Goal: Communication & Community: Ask a question

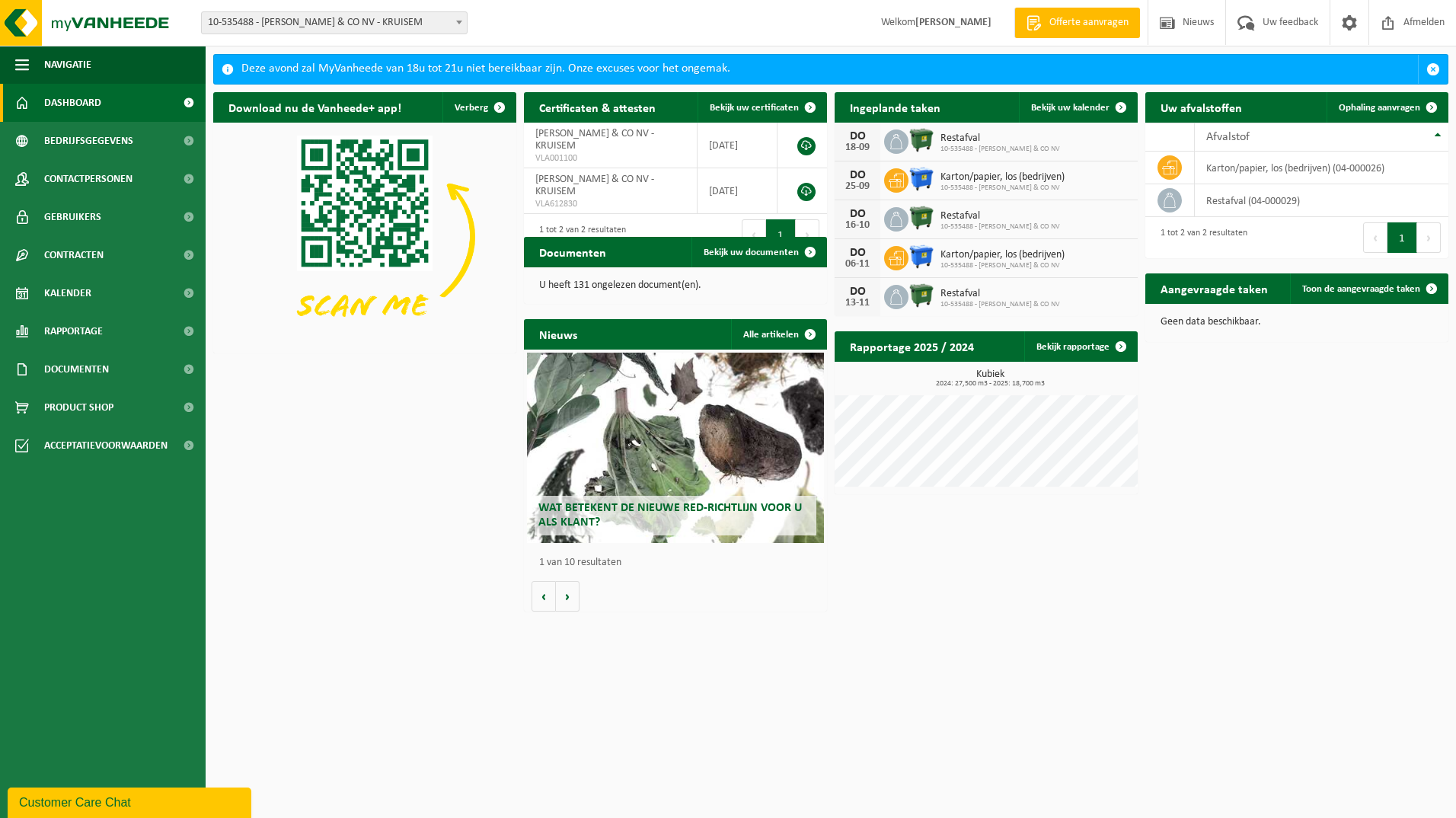
click at [398, 19] on span "10-535488 - [PERSON_NAME] & CO NV - KRUISEM" at bounding box center [334, 22] width 265 height 21
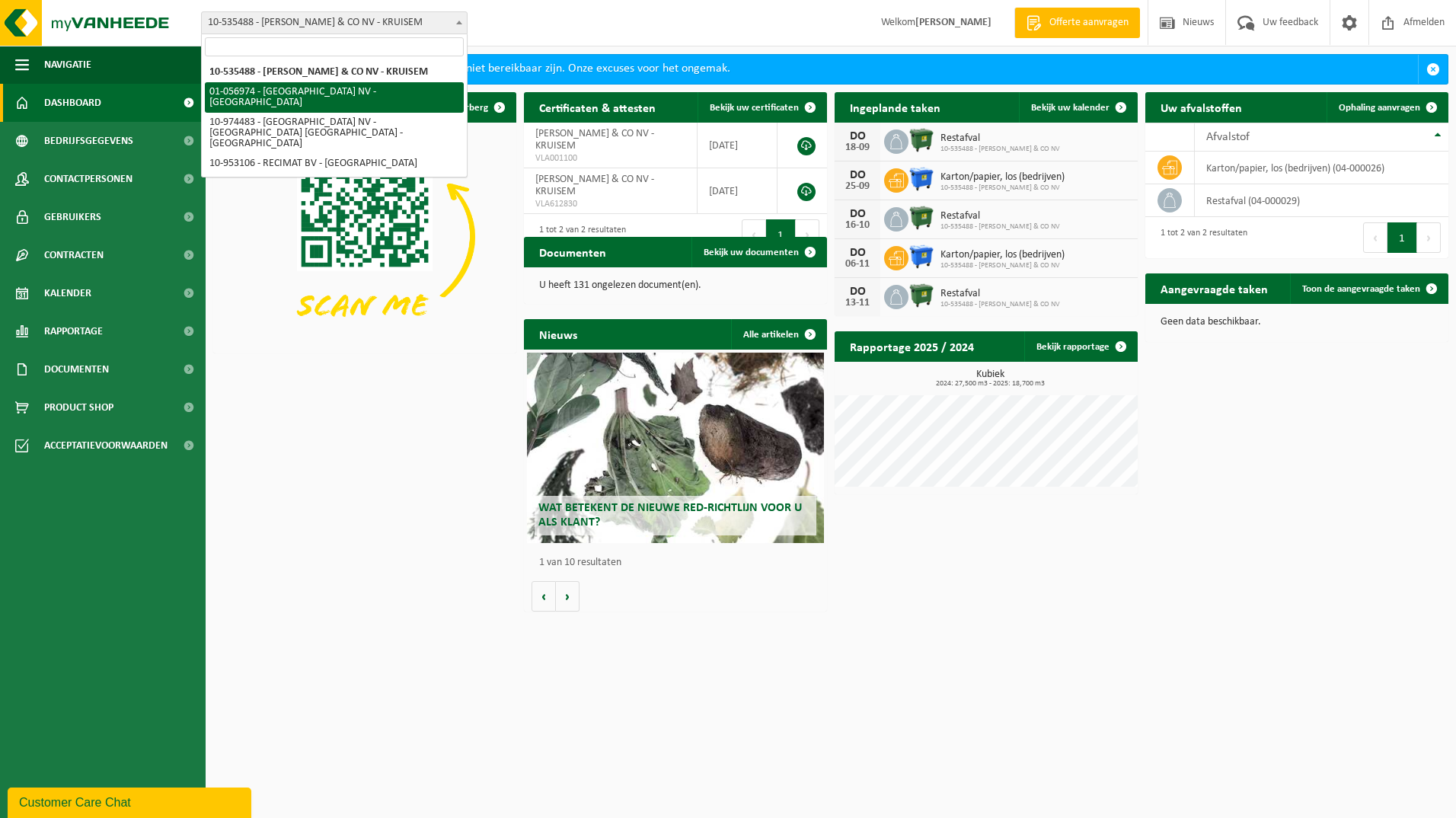
select select "27004"
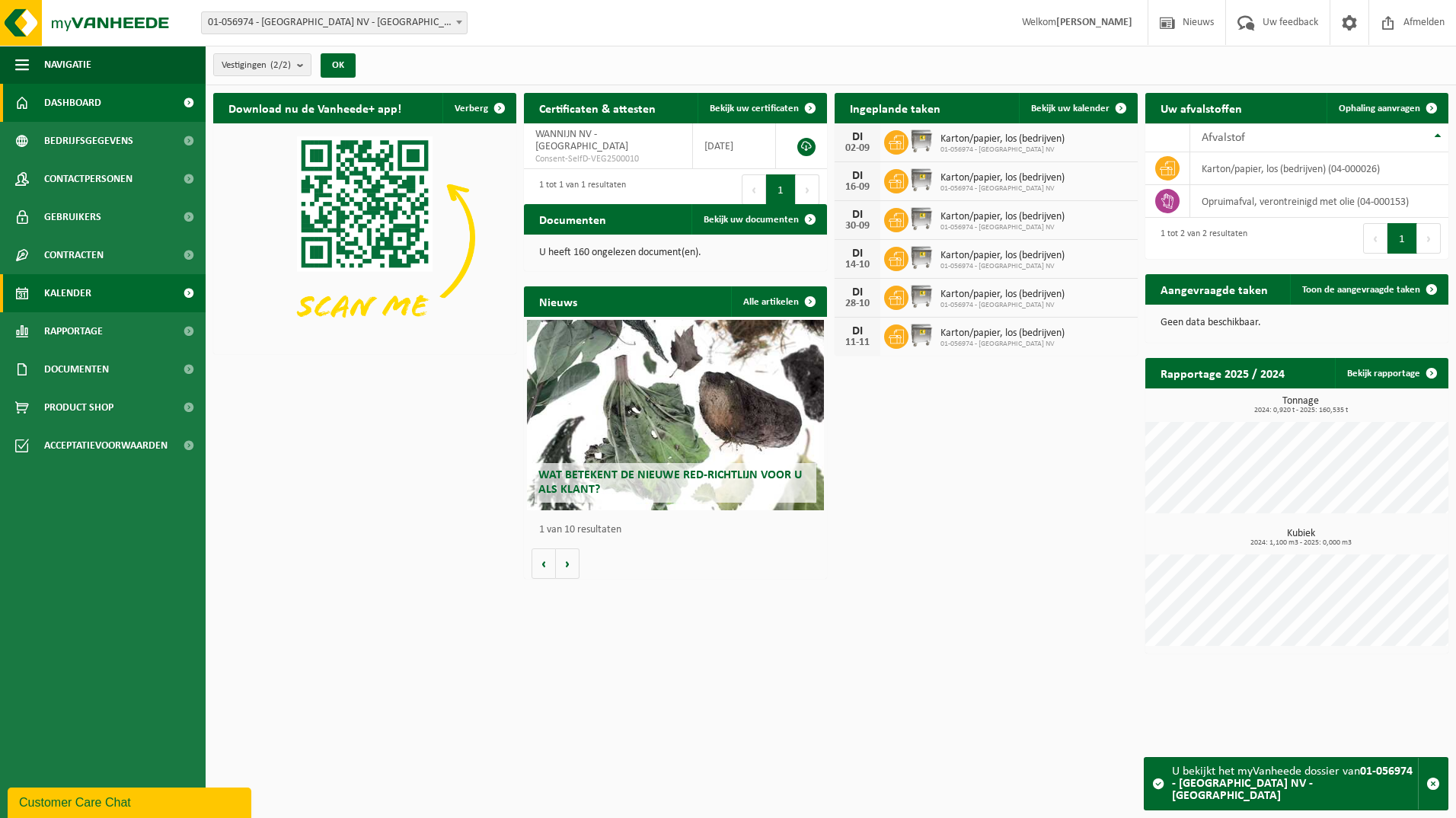
click at [66, 298] on span "Kalender" at bounding box center [68, 293] width 47 height 38
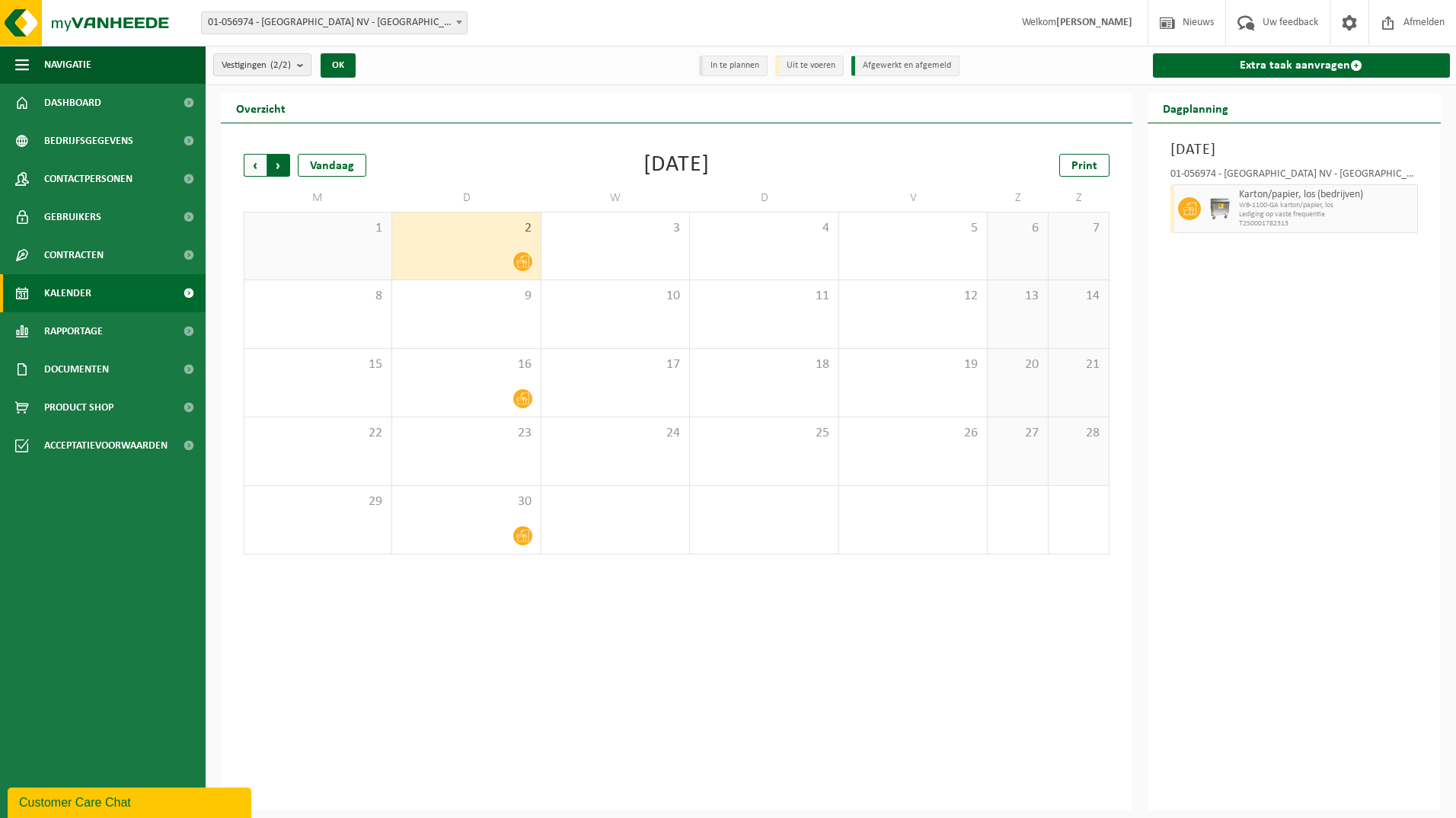
click at [248, 168] on span "Vorige" at bounding box center [255, 165] width 23 height 23
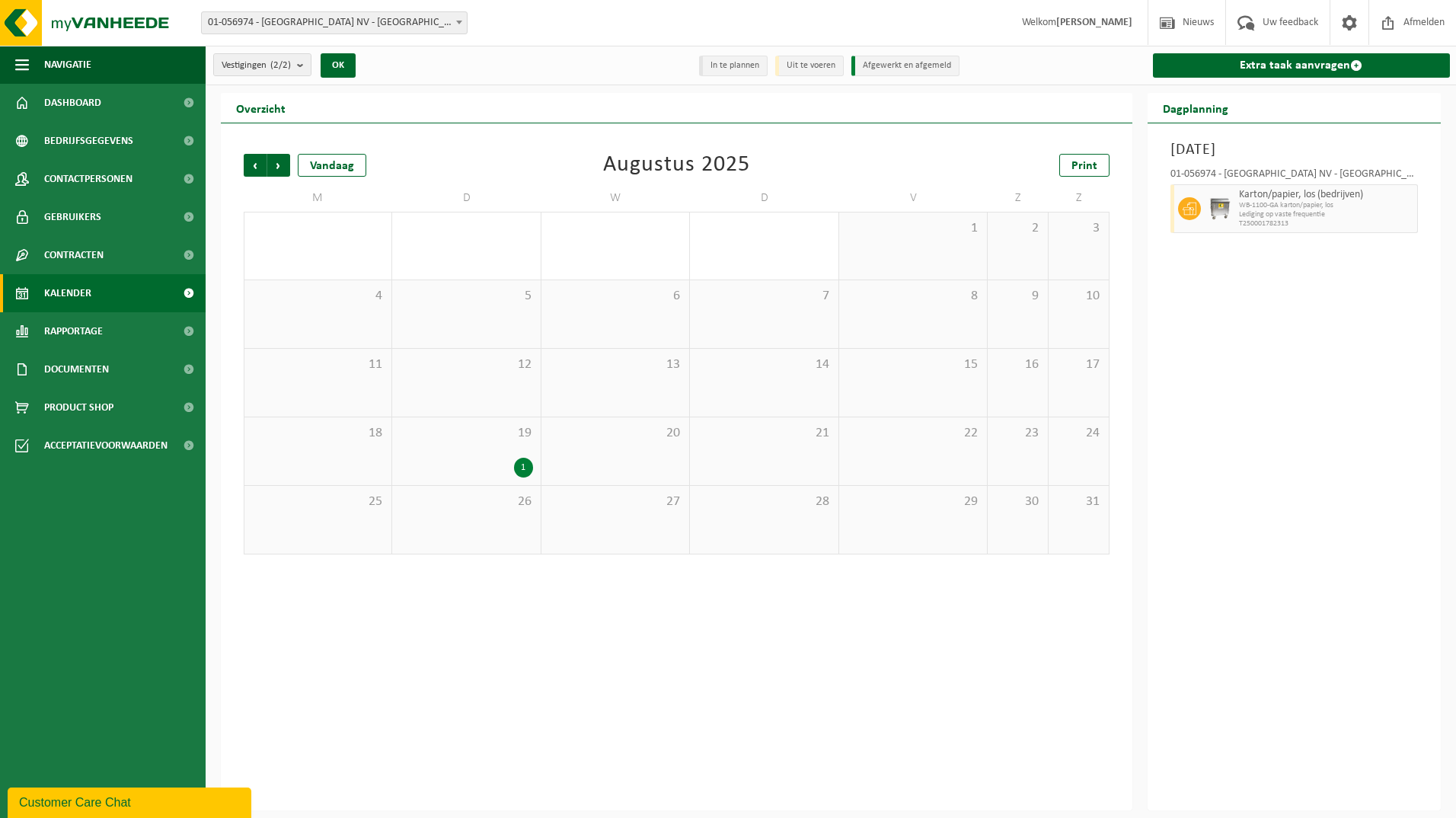
click at [517, 466] on div "1" at bounding box center [523, 467] width 19 height 20
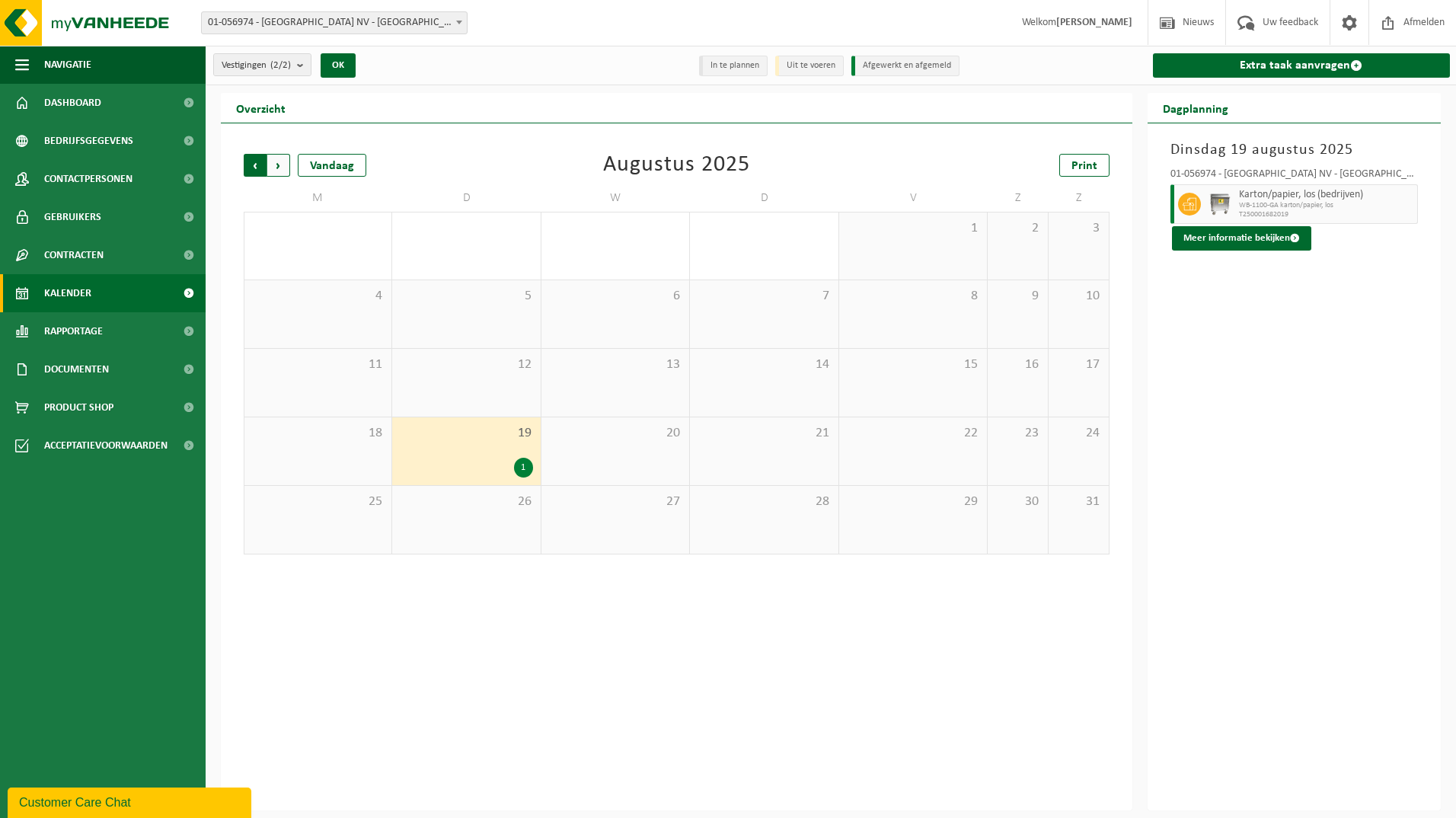
click at [284, 166] on span "Volgende" at bounding box center [279, 165] width 23 height 23
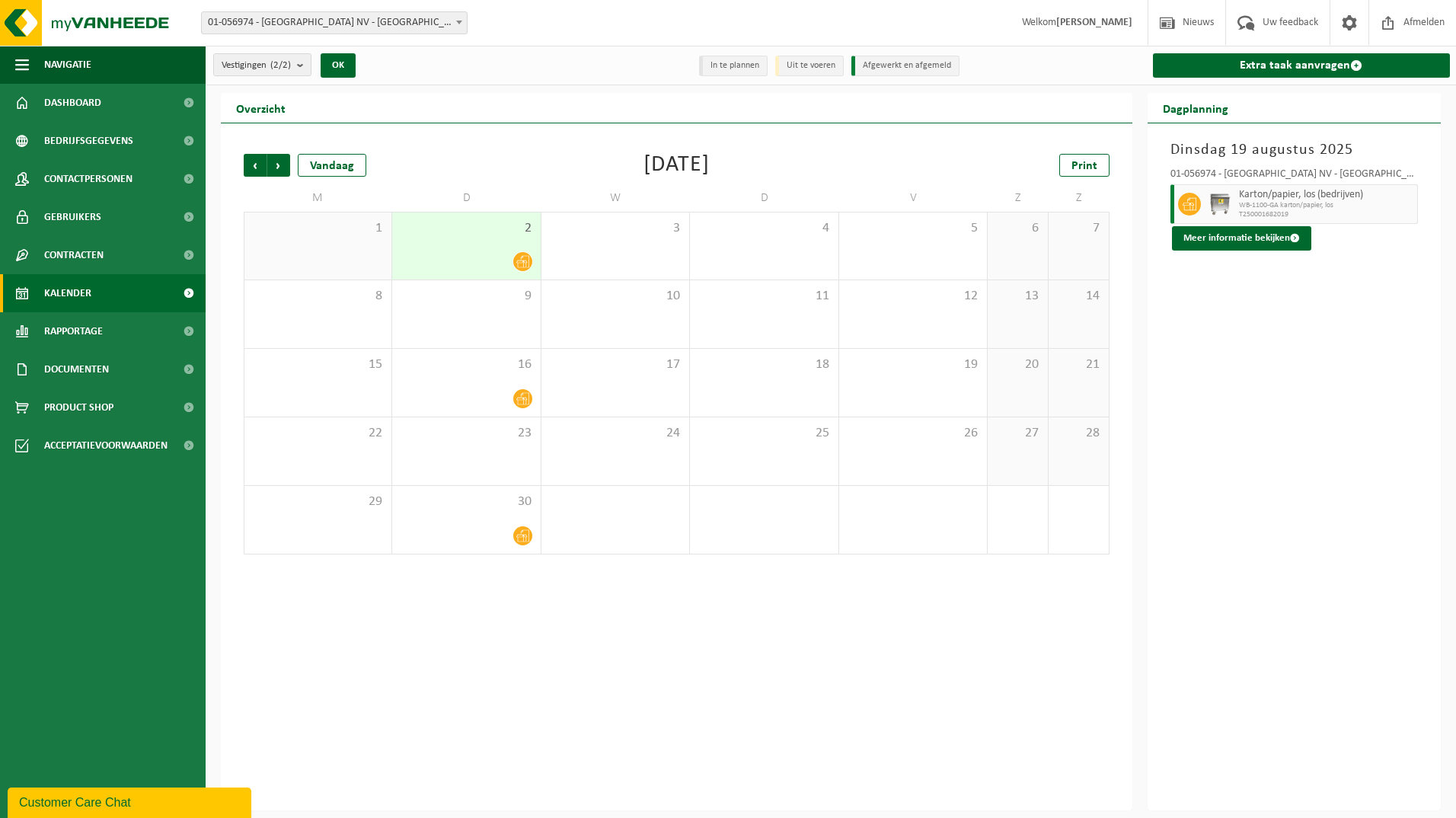
click at [520, 267] on icon at bounding box center [523, 261] width 13 height 12
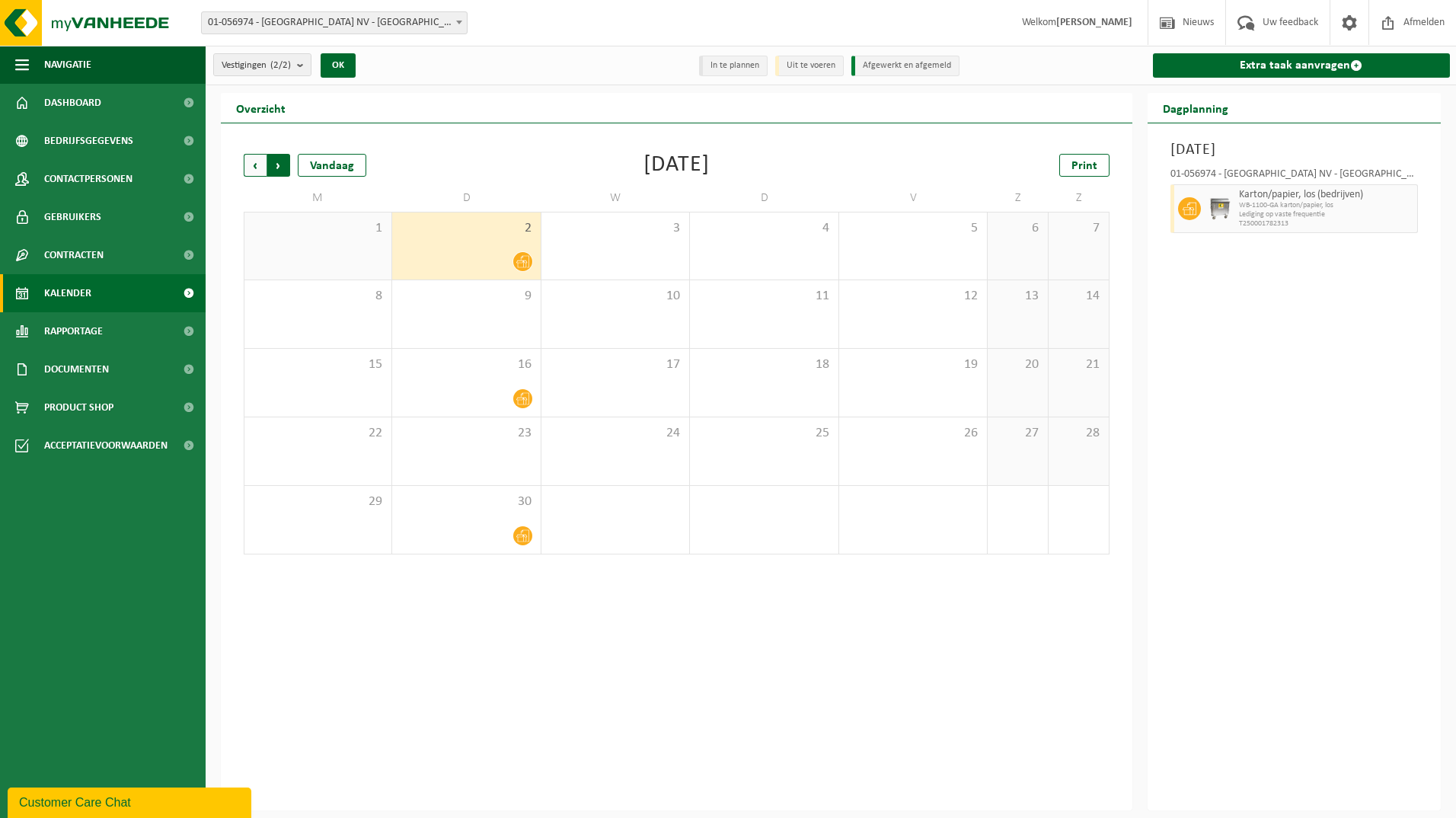
click at [245, 163] on span "Vorige" at bounding box center [255, 165] width 23 height 23
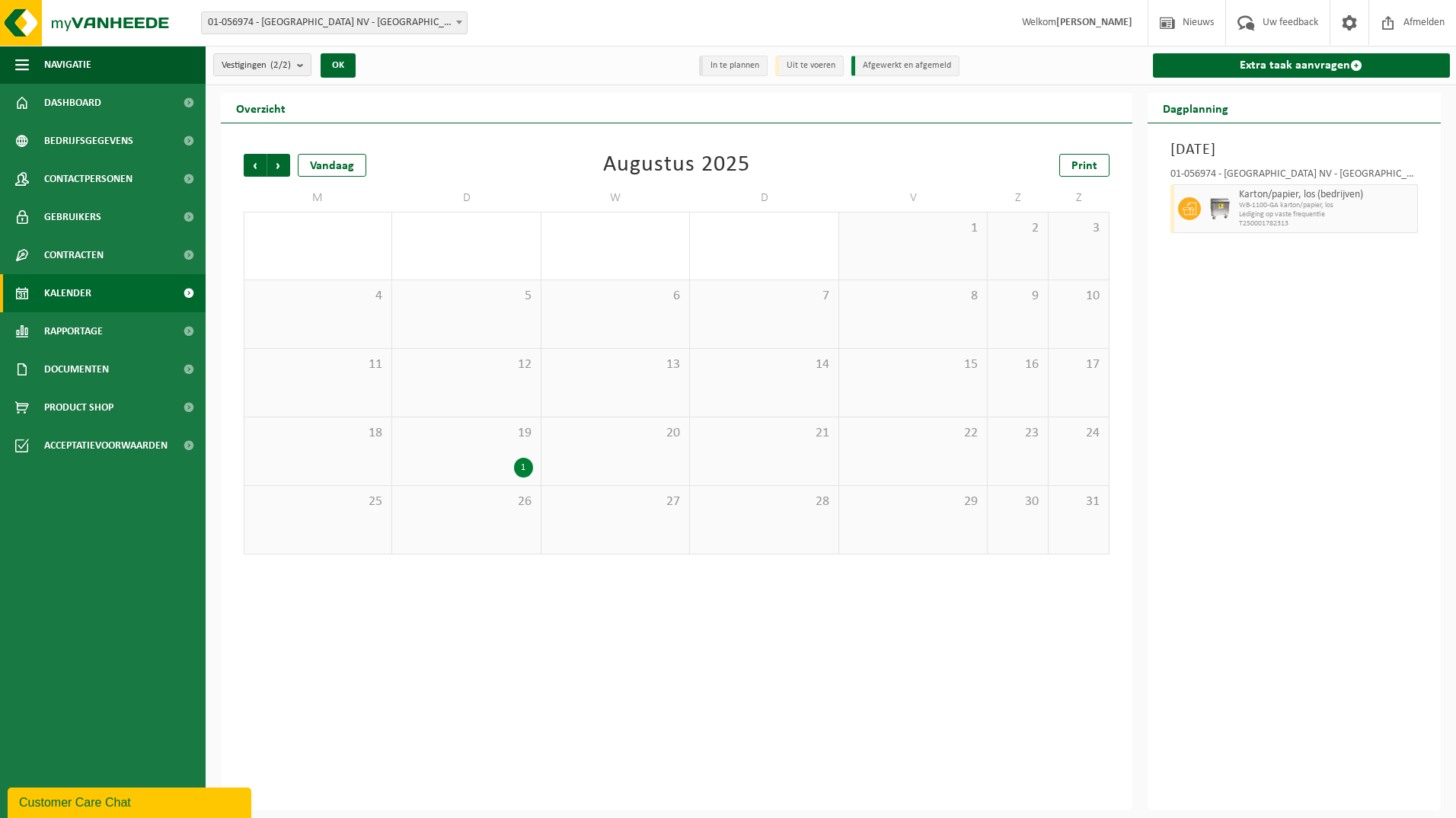
click at [529, 466] on div "1" at bounding box center [523, 467] width 19 height 20
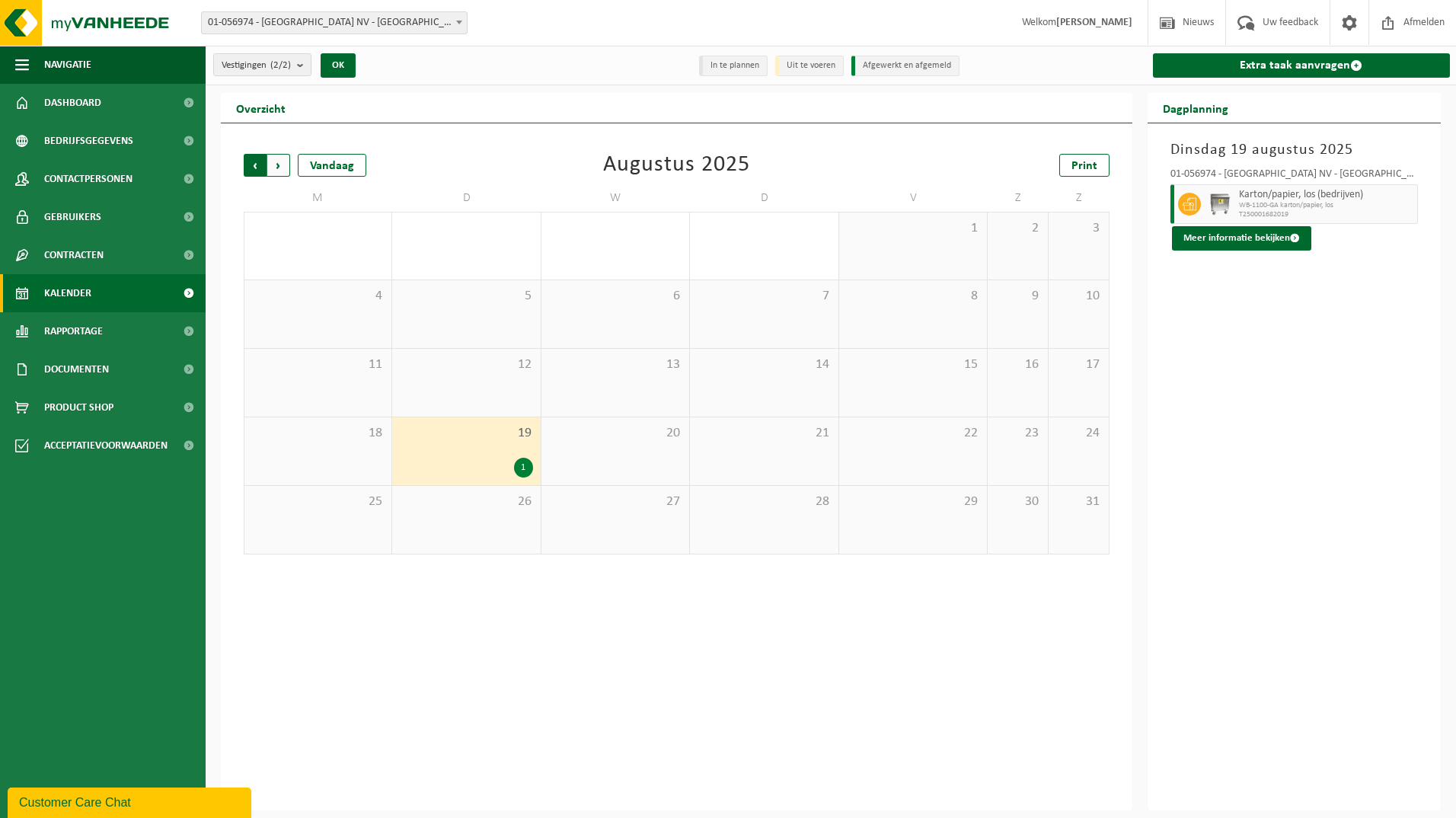
click at [280, 166] on span "Volgende" at bounding box center [279, 165] width 23 height 23
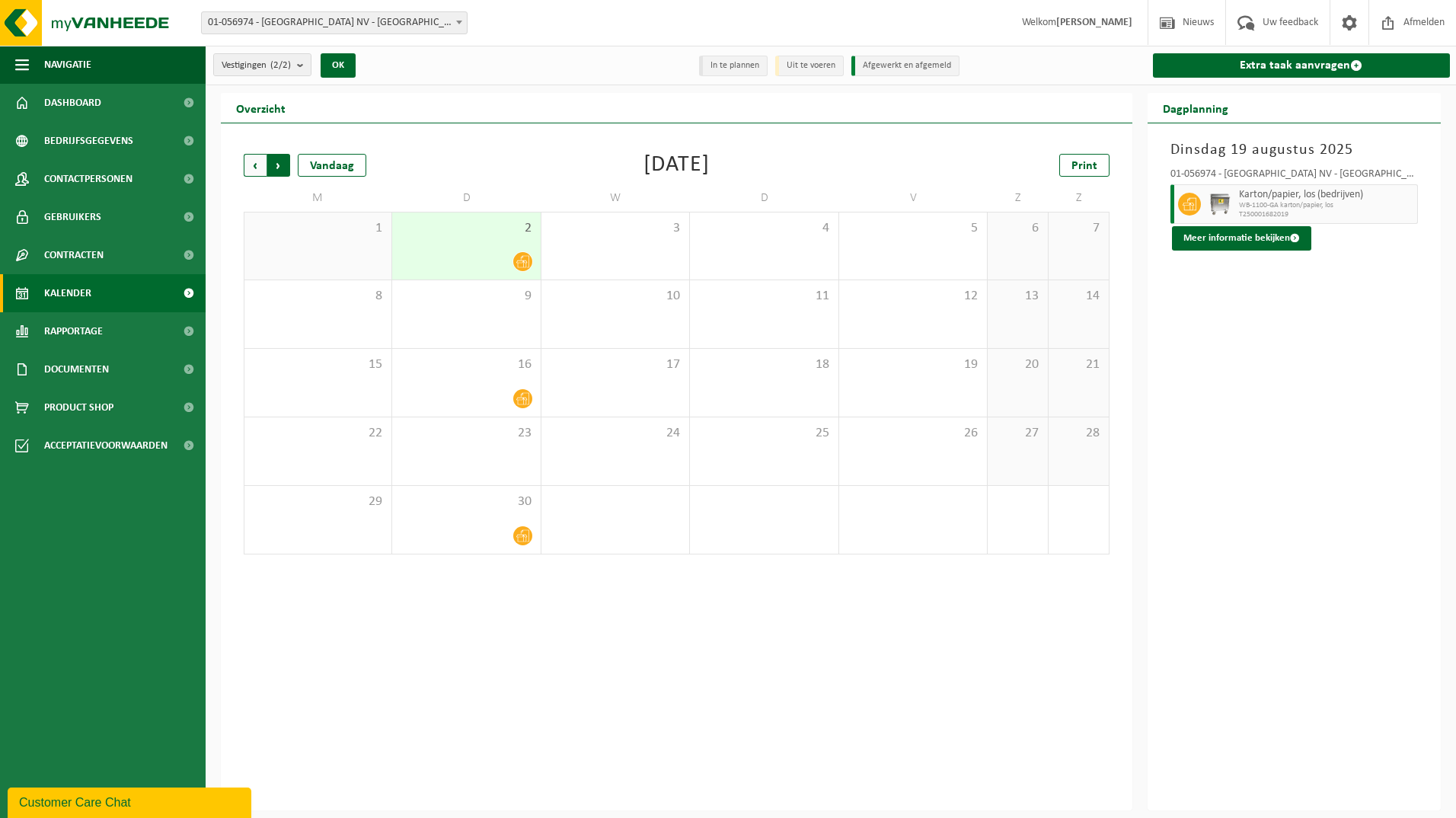
click at [251, 169] on span "Vorige" at bounding box center [255, 165] width 23 height 23
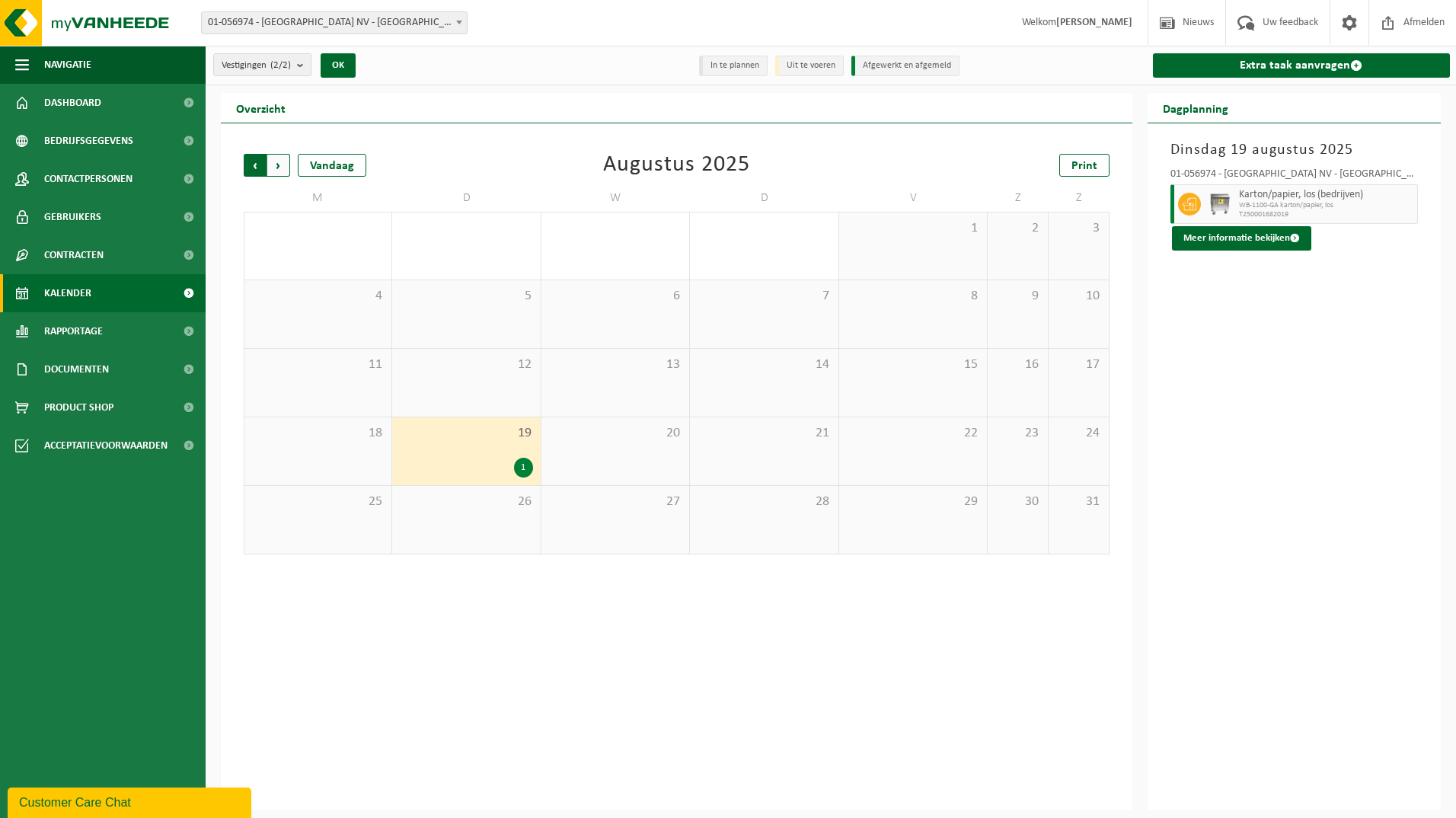
click at [276, 172] on span "Volgende" at bounding box center [279, 165] width 23 height 23
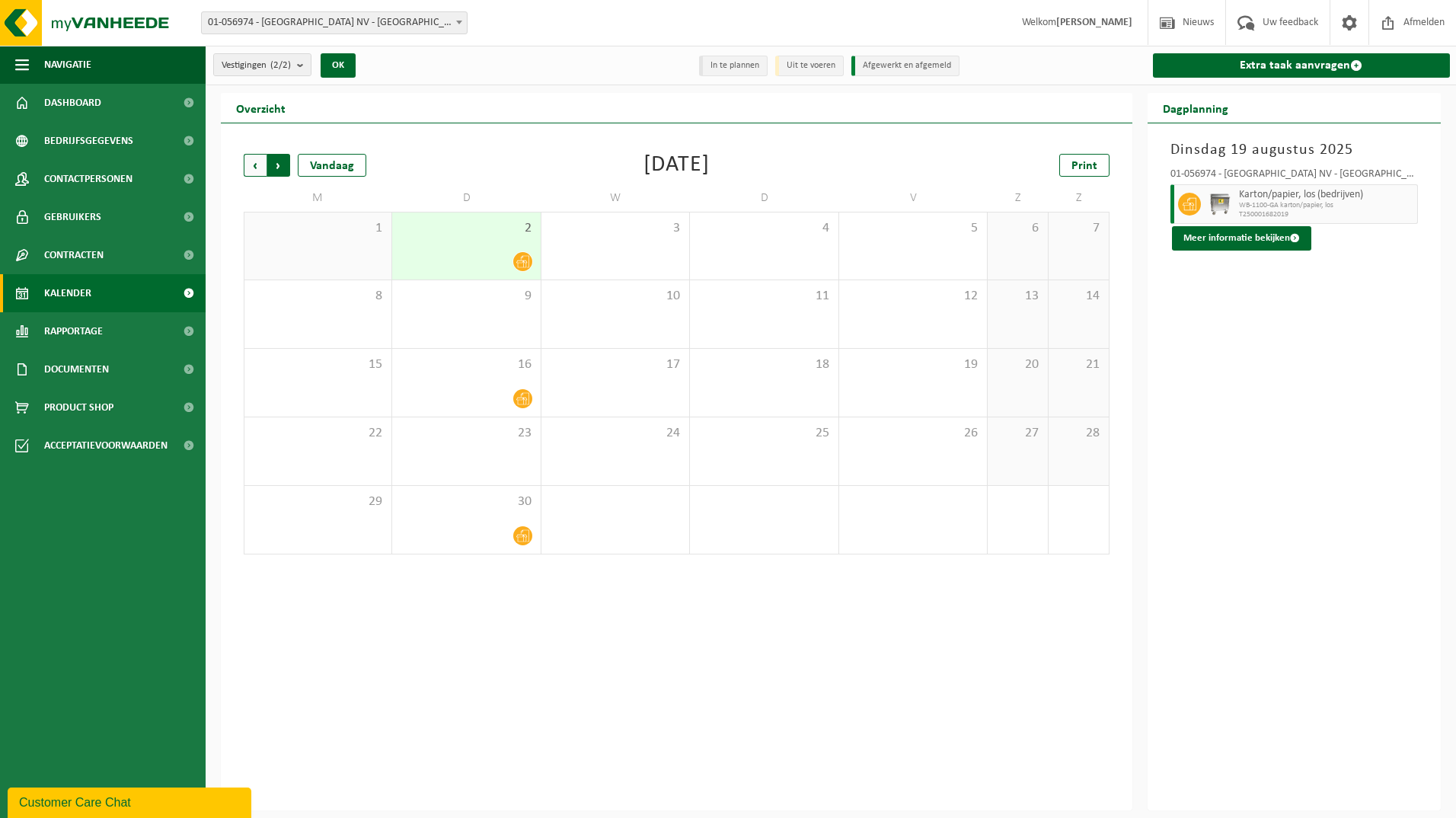
click at [252, 162] on span "Vorige" at bounding box center [255, 165] width 23 height 23
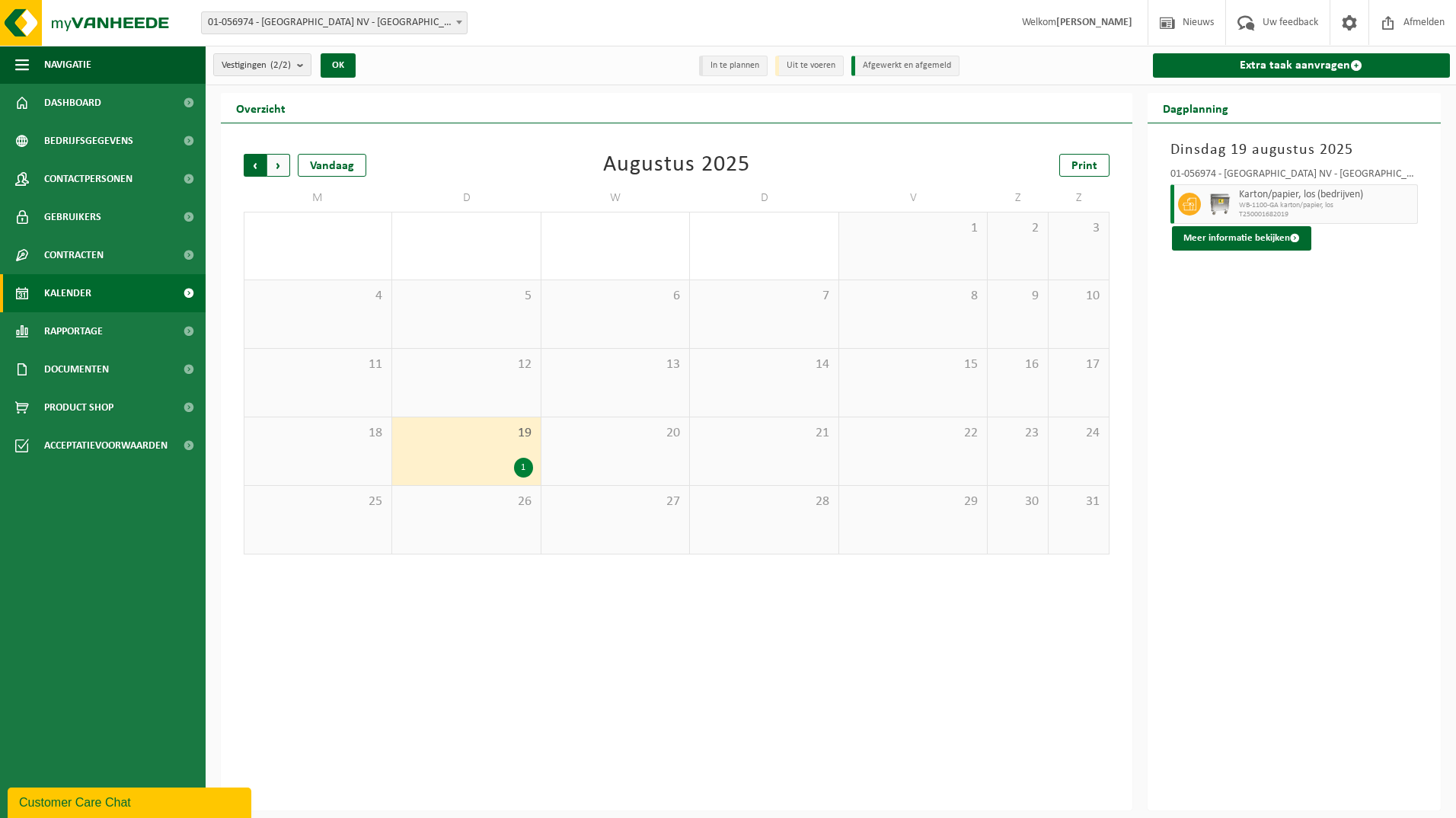
click at [275, 166] on span "Volgende" at bounding box center [279, 165] width 23 height 23
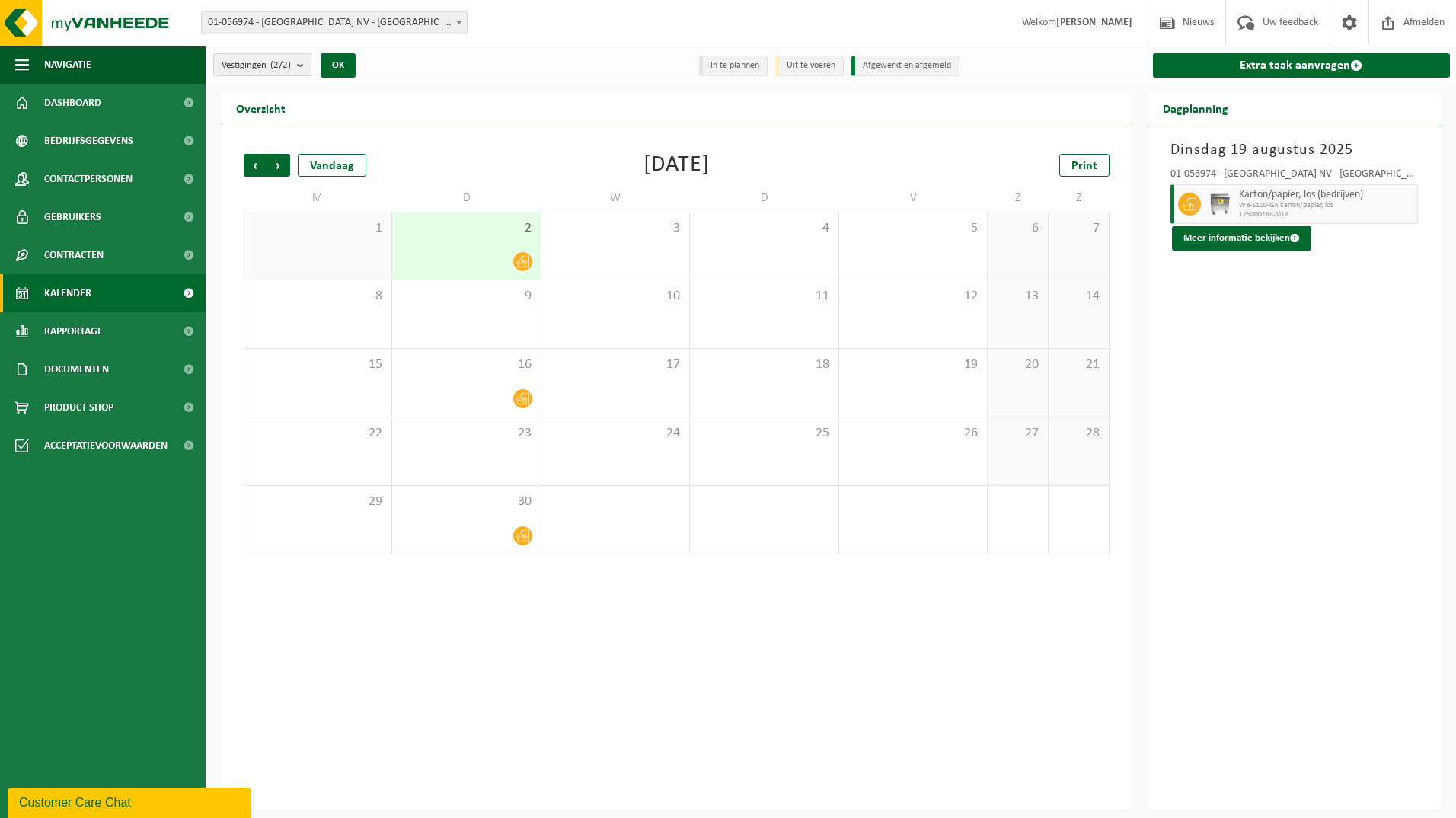
click at [281, 69] on count "(2/2)" at bounding box center [281, 65] width 20 height 10
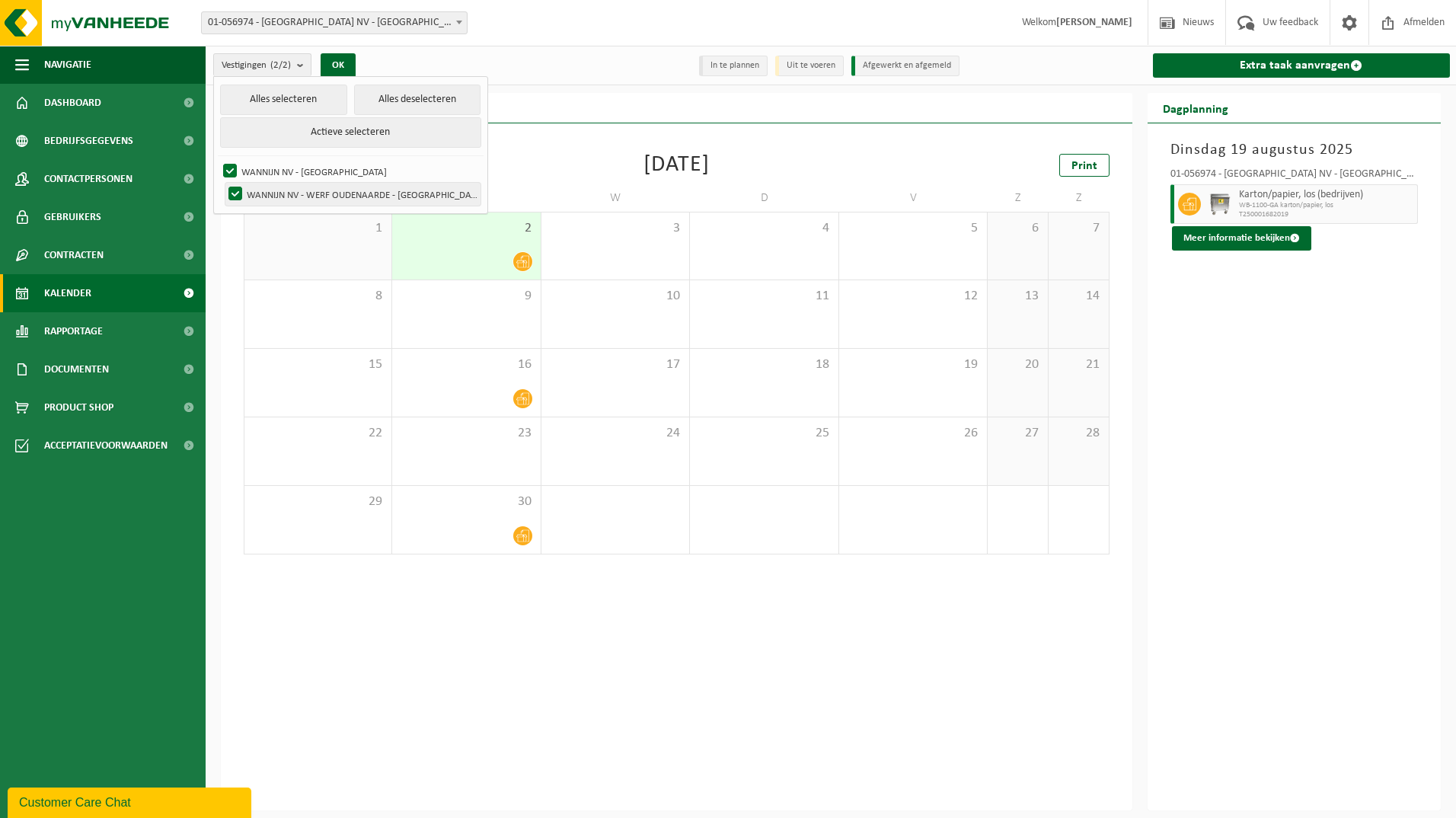
click at [292, 191] on label "WANNIJN NV - WERF OUDENAARDE - [GEOGRAPHIC_DATA]" at bounding box center [353, 194] width 256 height 23
click at [223, 183] on input "WANNIJN NV - WERF OUDENAARDE - [GEOGRAPHIC_DATA]" at bounding box center [222, 182] width 1 height 1
click at [293, 191] on label "WANNIJN NV - WERF OUDENAARDE - [GEOGRAPHIC_DATA]" at bounding box center [353, 194] width 256 height 23
click at [223, 183] on input "WANNIJN NV - WERF OUDENAARDE - [GEOGRAPHIC_DATA]" at bounding box center [222, 182] width 1 height 1
checkbox input "true"
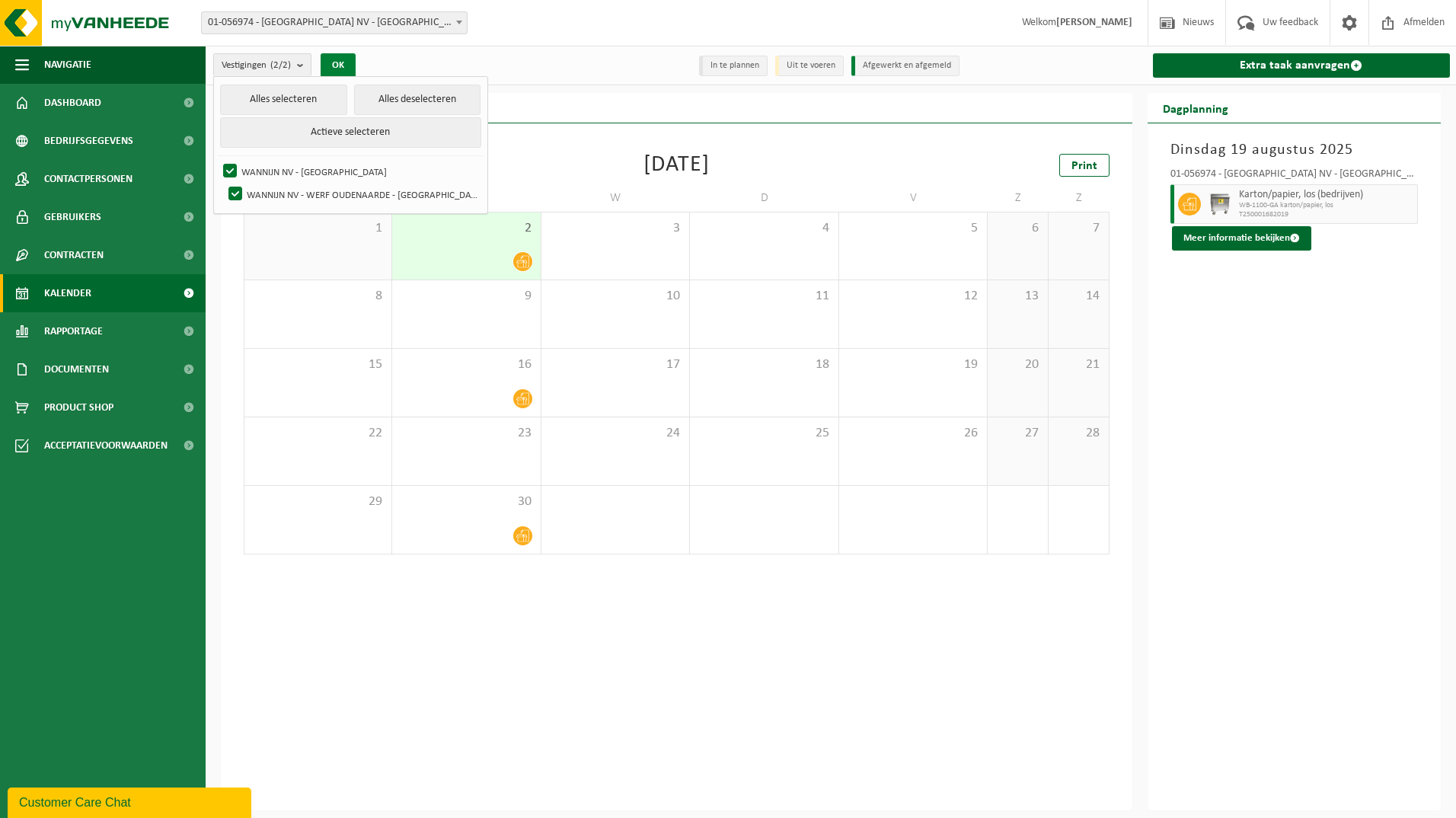
click at [349, 60] on button "OK" at bounding box center [338, 65] width 35 height 24
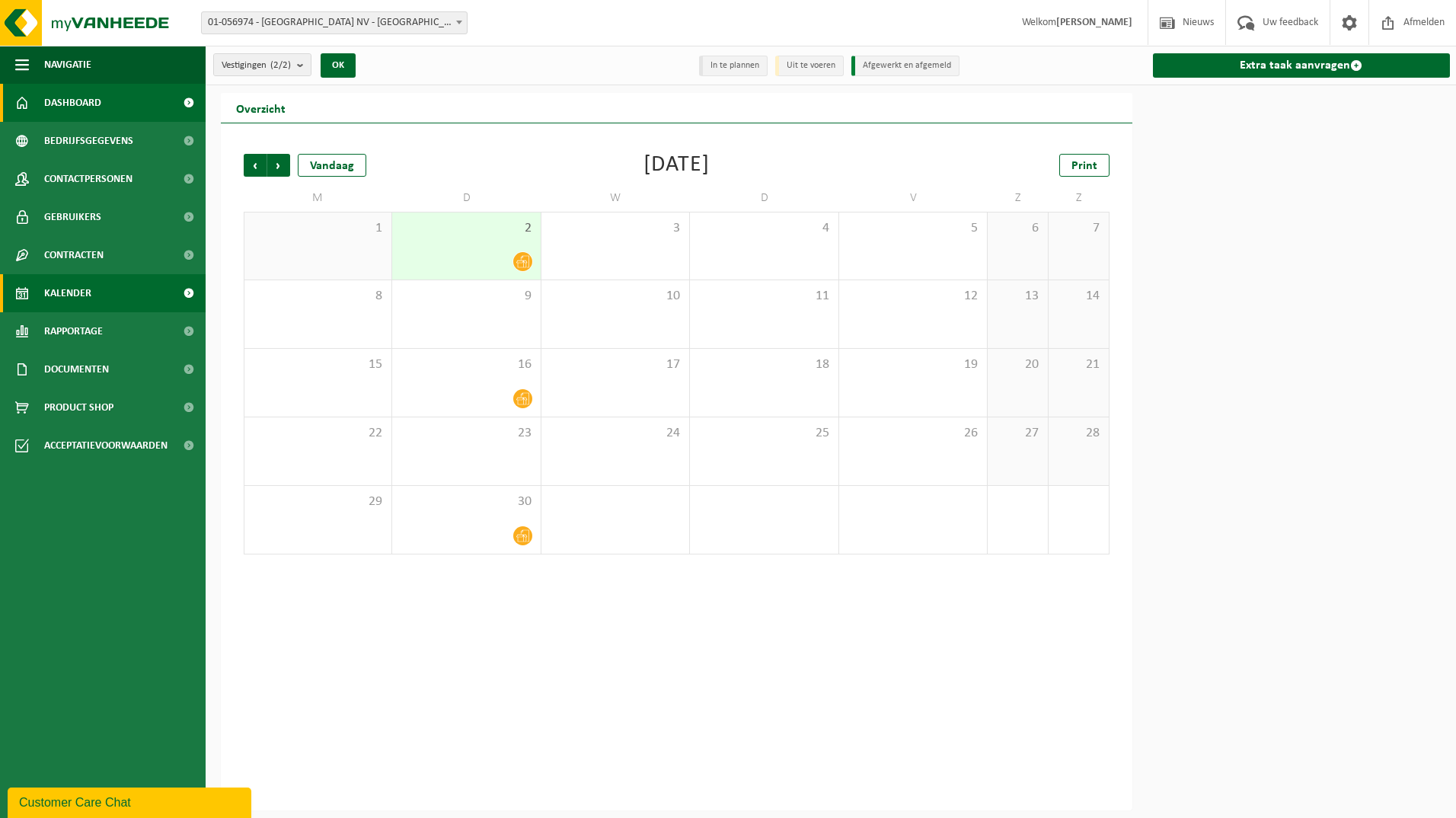
click at [176, 114] on span at bounding box center [188, 102] width 34 height 38
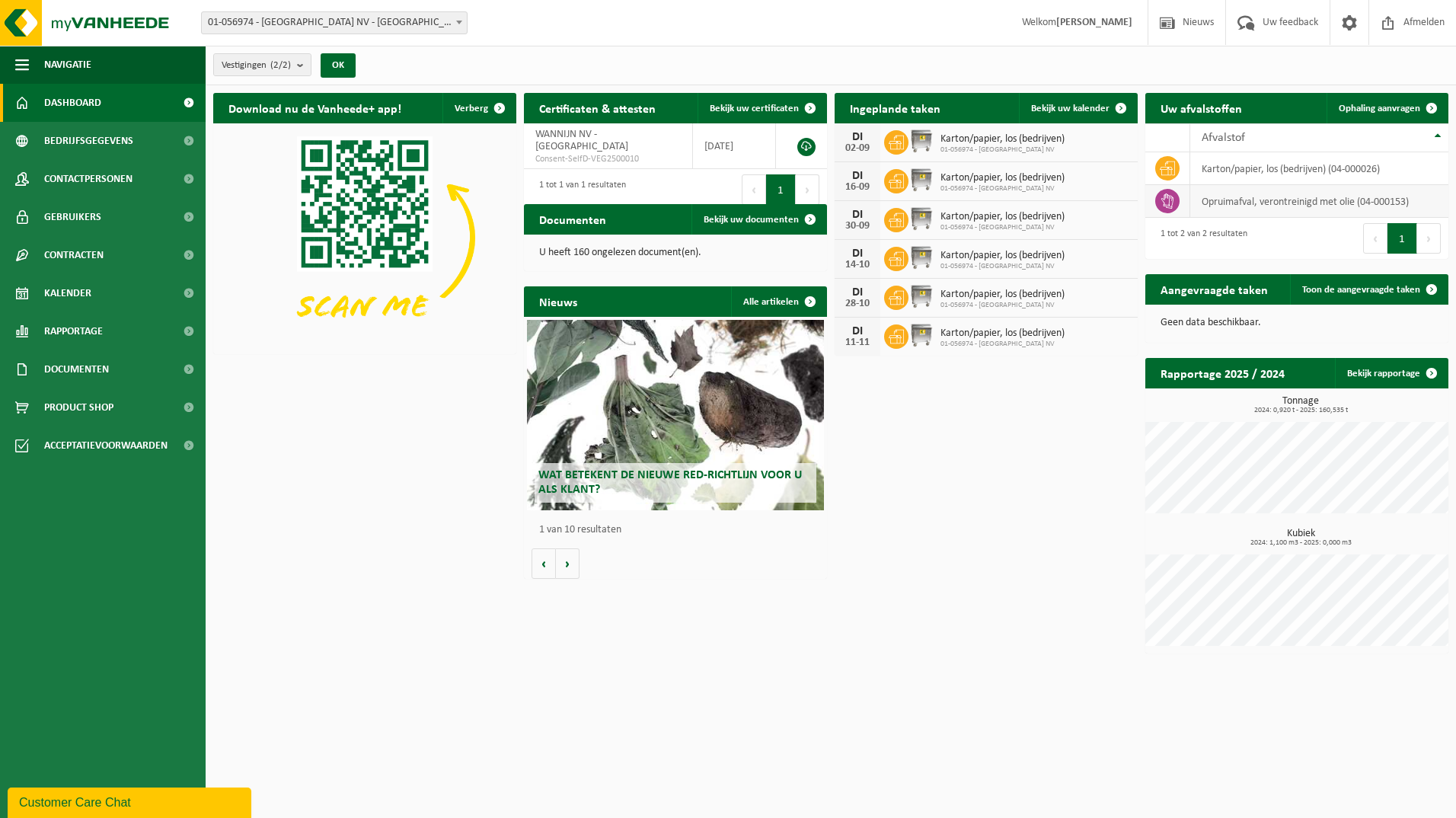
click at [1160, 204] on icon at bounding box center [1167, 201] width 15 height 15
click at [95, 788] on button "Customer Care Chat" at bounding box center [129, 802] width 243 height 31
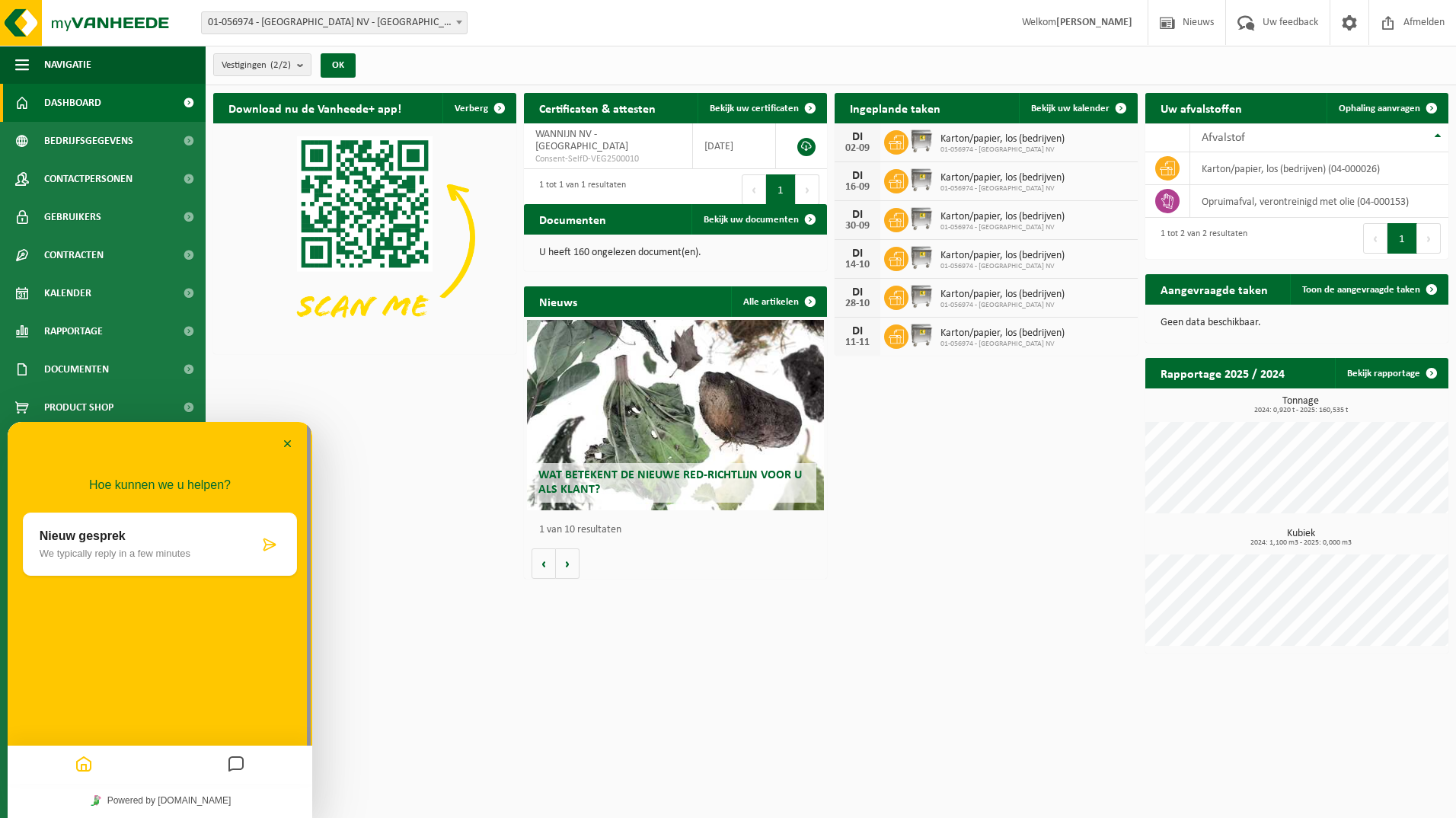
drag, startPoint x: 141, startPoint y: 564, endPoint x: 150, endPoint y: 569, distance: 10.3
click at [142, 564] on div "Nieuw gesprek We typically reply in a few minutes" at bounding box center [160, 544] width 274 height 63
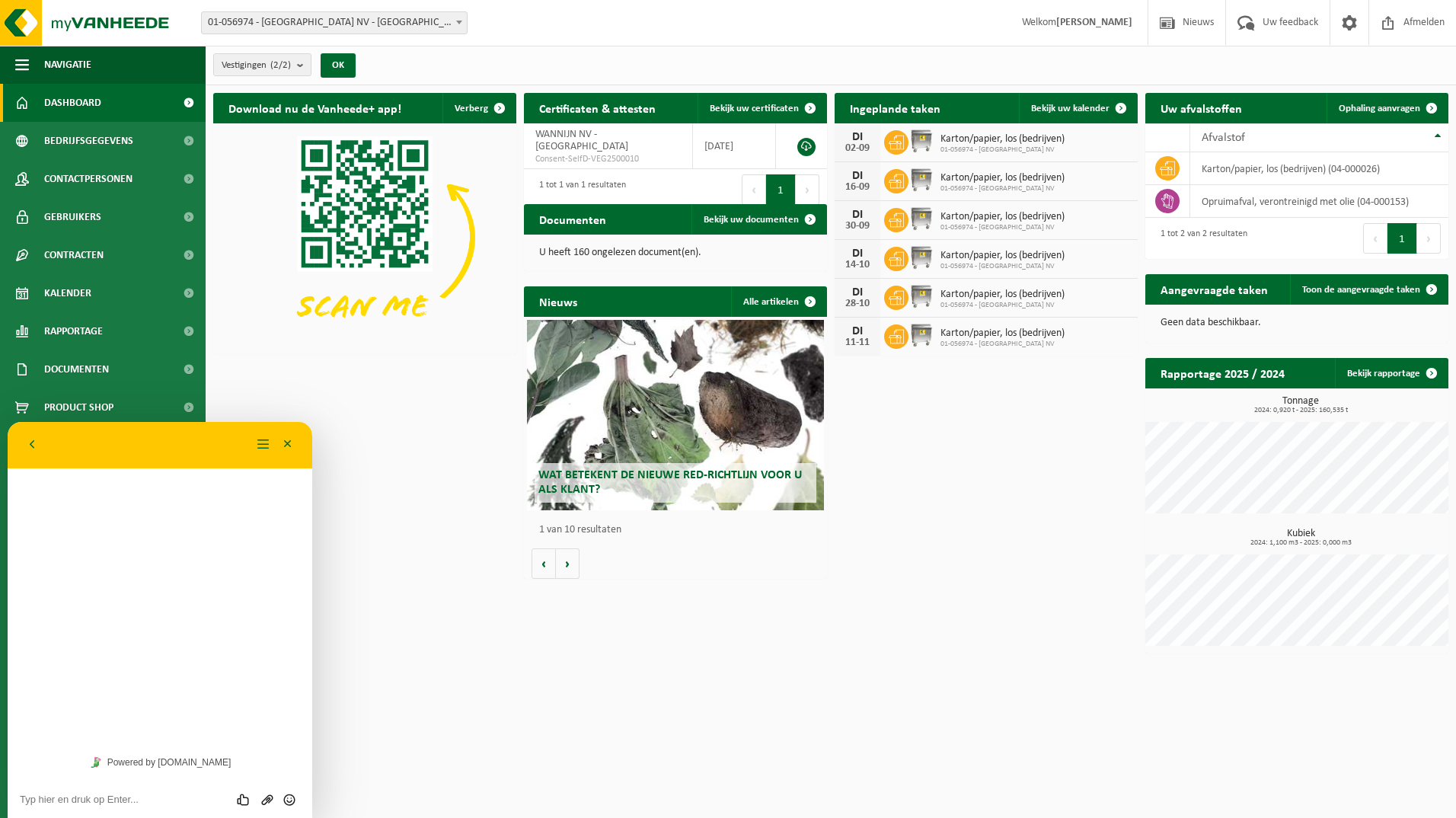
click at [88, 793] on div "Beoordeel deze chat Upload bestand Emoji invoeren" at bounding box center [160, 798] width 305 height 38
click at [73, 802] on textarea at bounding box center [160, 799] width 281 height 12
type textarea "Goedemorgen, ik deed een aanvraag voor ophaling opruimafval, verontreinigd met …"
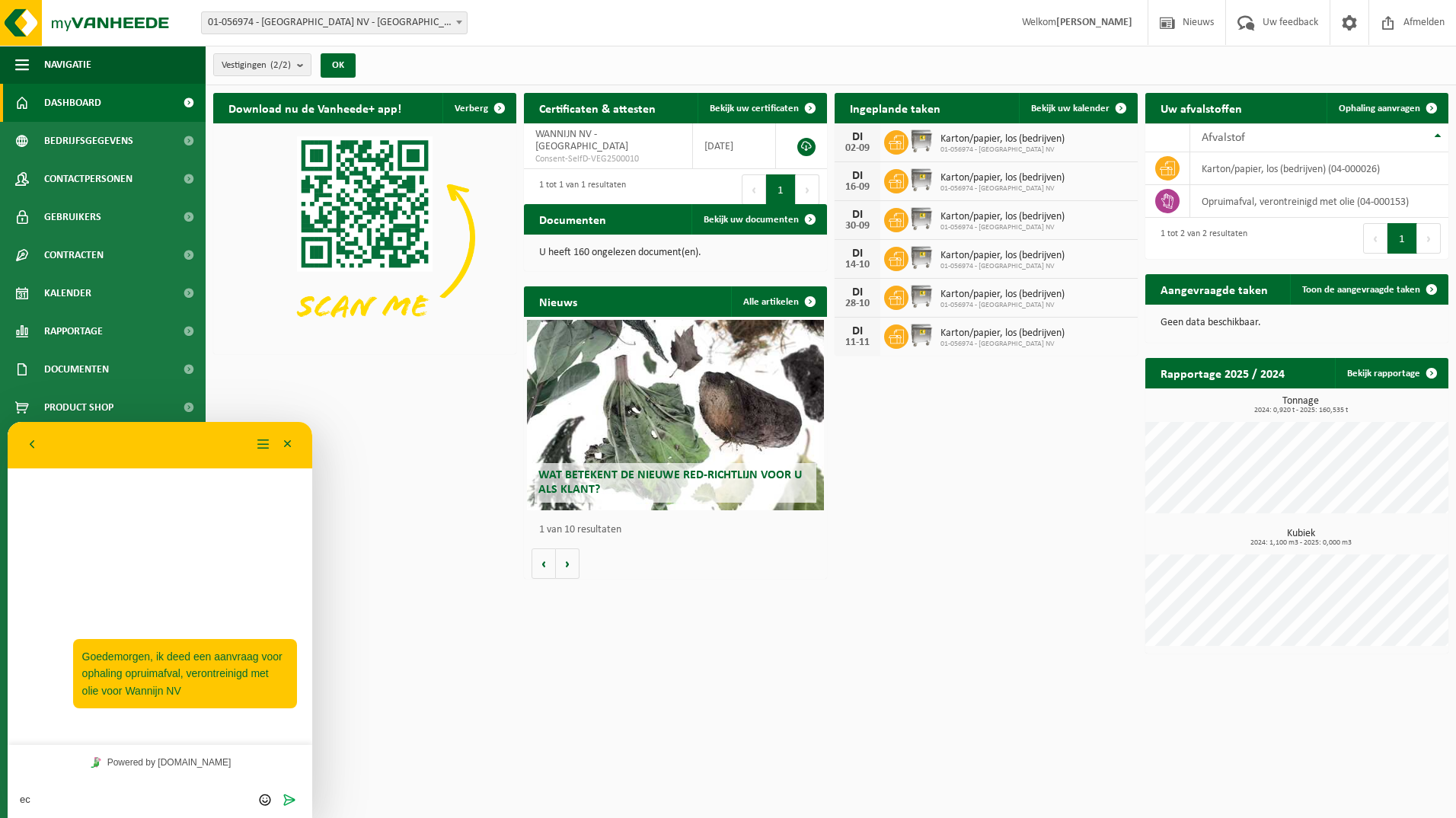
type textarea "e"
type textarea "op 25/08"
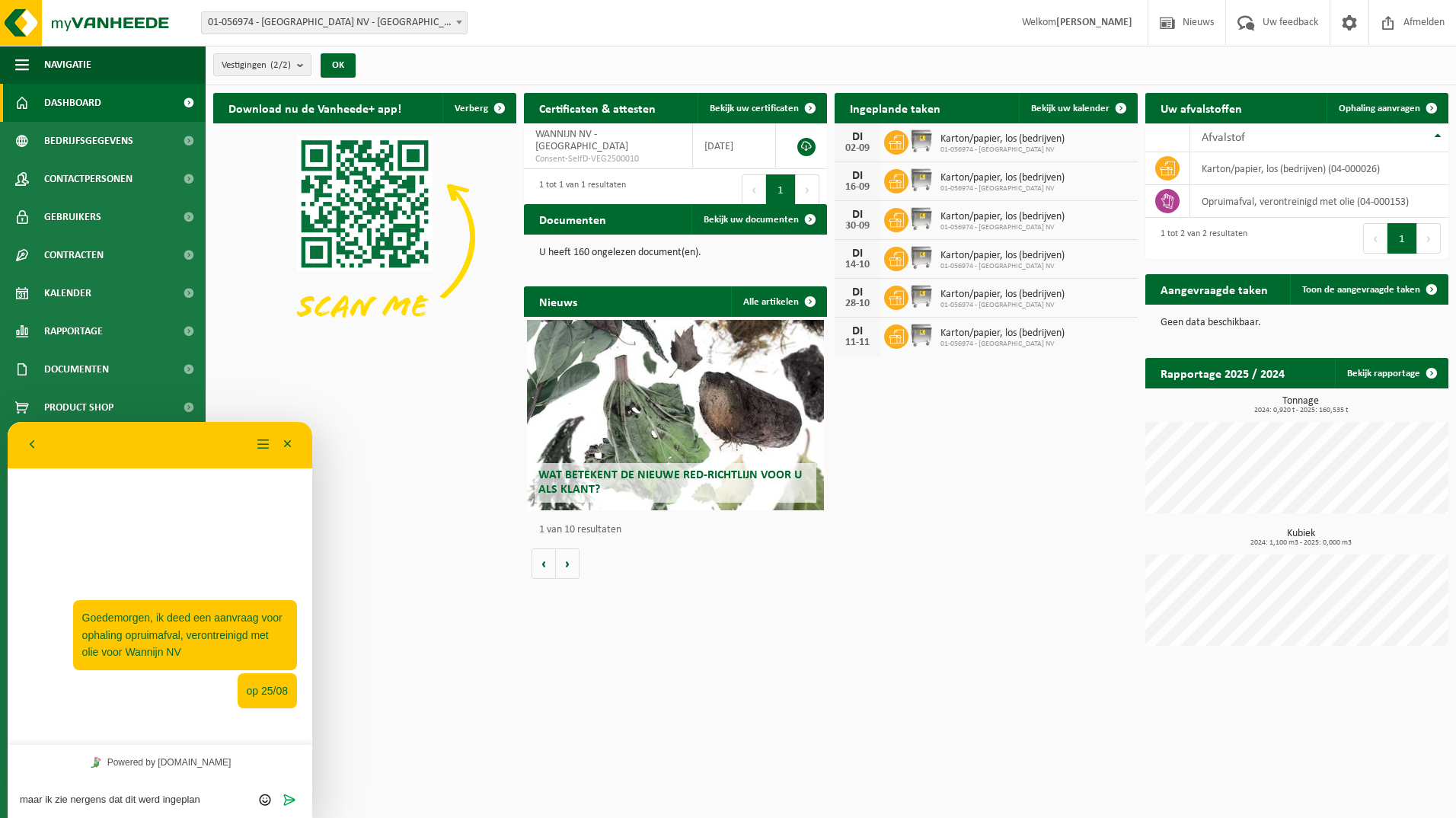
type textarea "maar ik zie nergens dat dit werd ingepland"
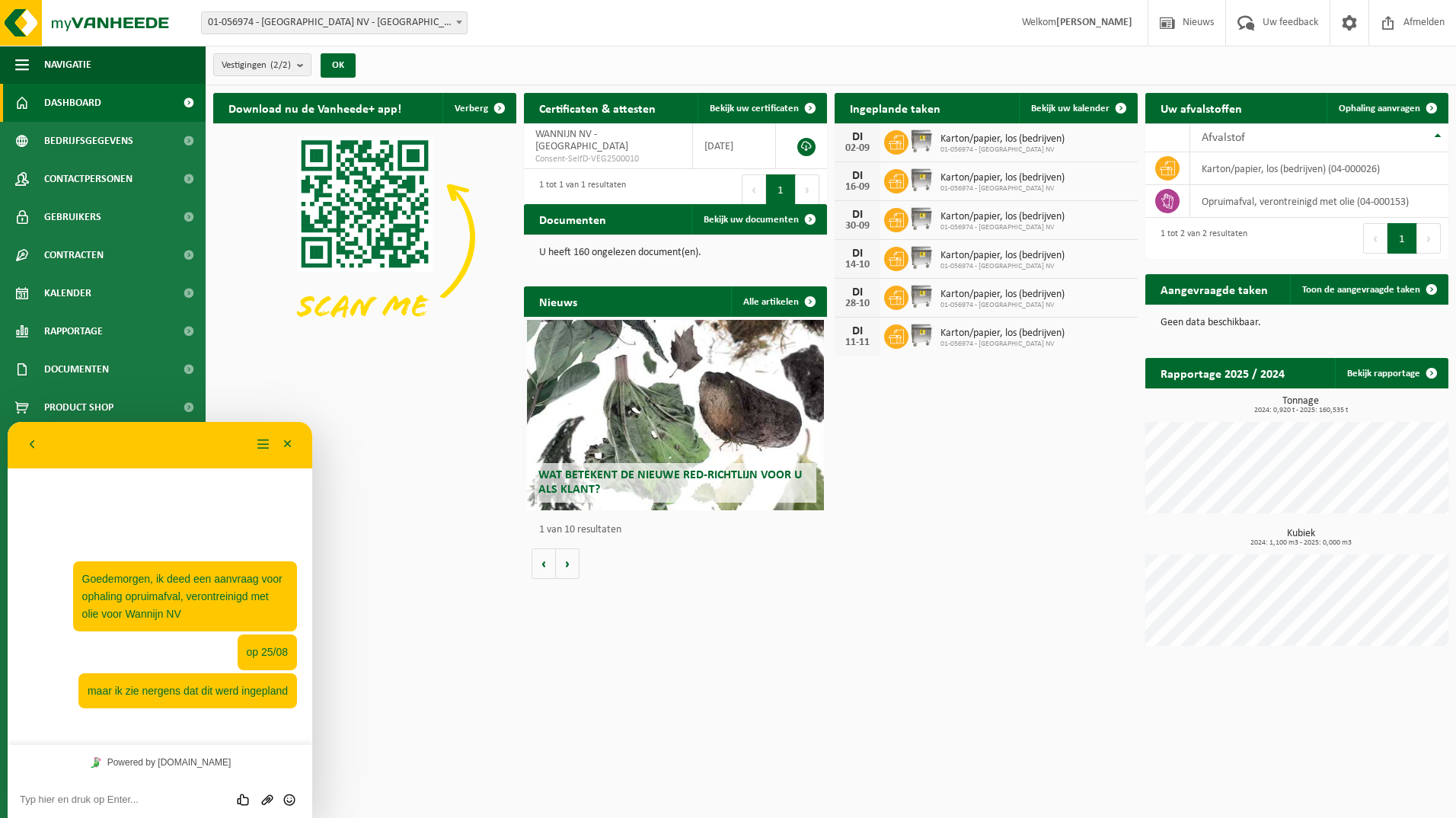
click at [54, 793] on div "Beoordeel deze chat Upload bestand Emoji invoeren" at bounding box center [160, 798] width 281 height 14
click at [94, 795] on textarea at bounding box center [160, 799] width 281 height 12
type textarea "Ik kreeg wel bevestigingsmail van aanvraag"
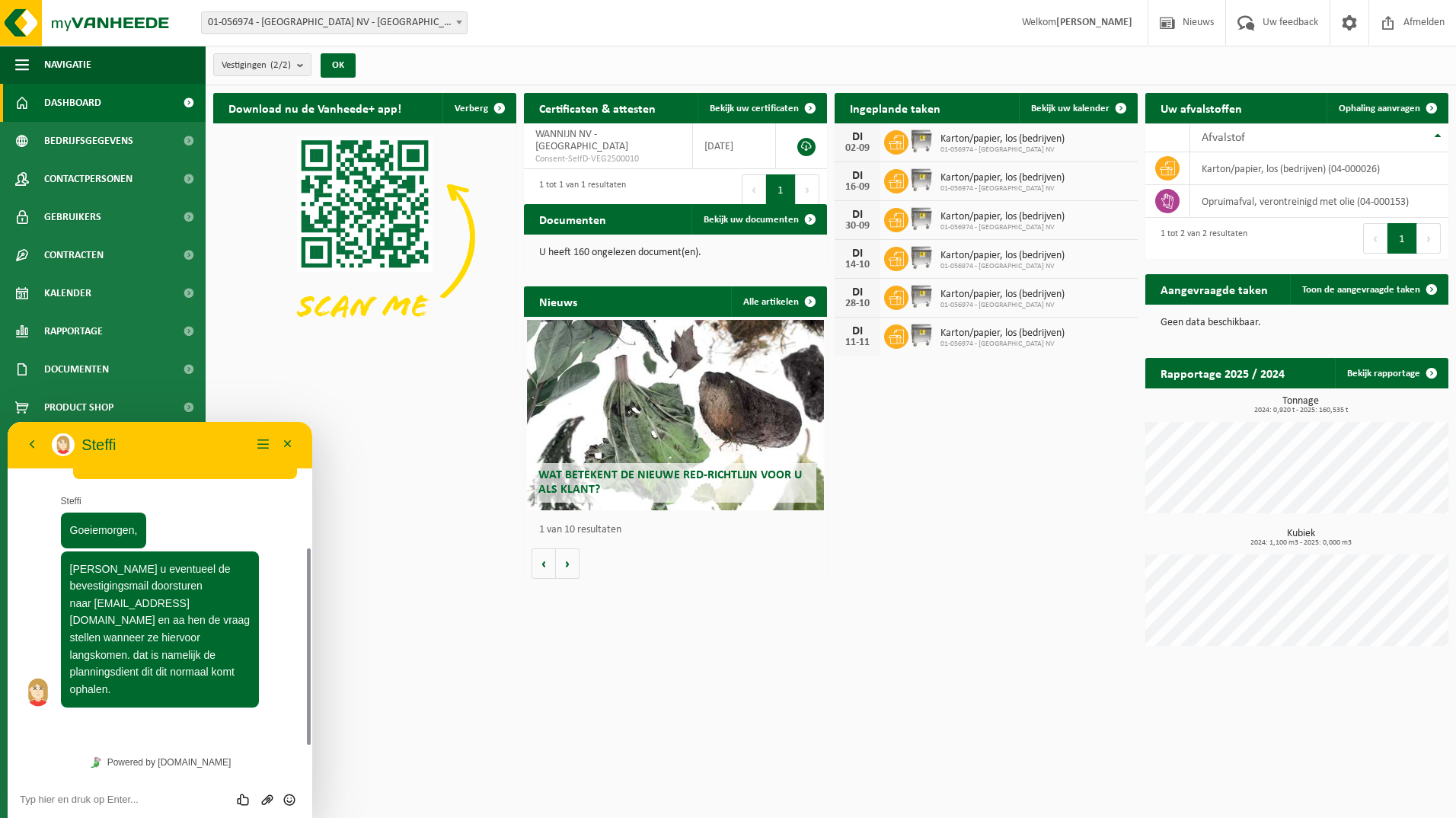
scroll to position [164, 0]
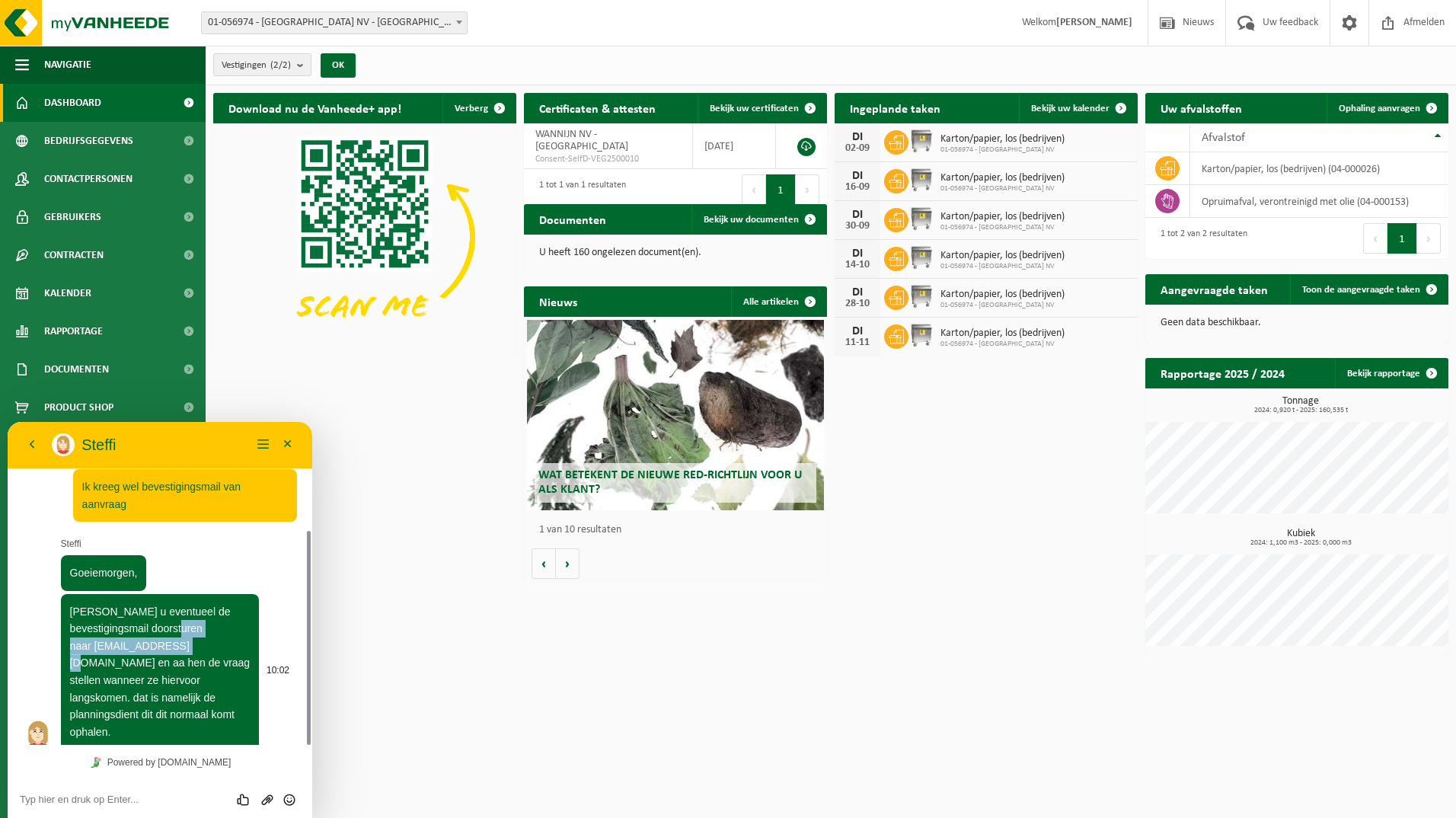
drag, startPoint x: 239, startPoint y: 643, endPoint x: 94, endPoint y: 648, distance: 145.1
click at [94, 648] on p "Kan u eventueel de bevestigingsmail doorsturen naar planning.colli@vanheede.com…" at bounding box center [160, 672] width 180 height 138
copy span "planning.colli@vanheede.com"
click at [95, 793] on div "Beoordeel deze chat Upload bestand Emoji invoeren" at bounding box center [160, 798] width 281 height 14
click at [95, 803] on textarea at bounding box center [160, 799] width 281 height 12
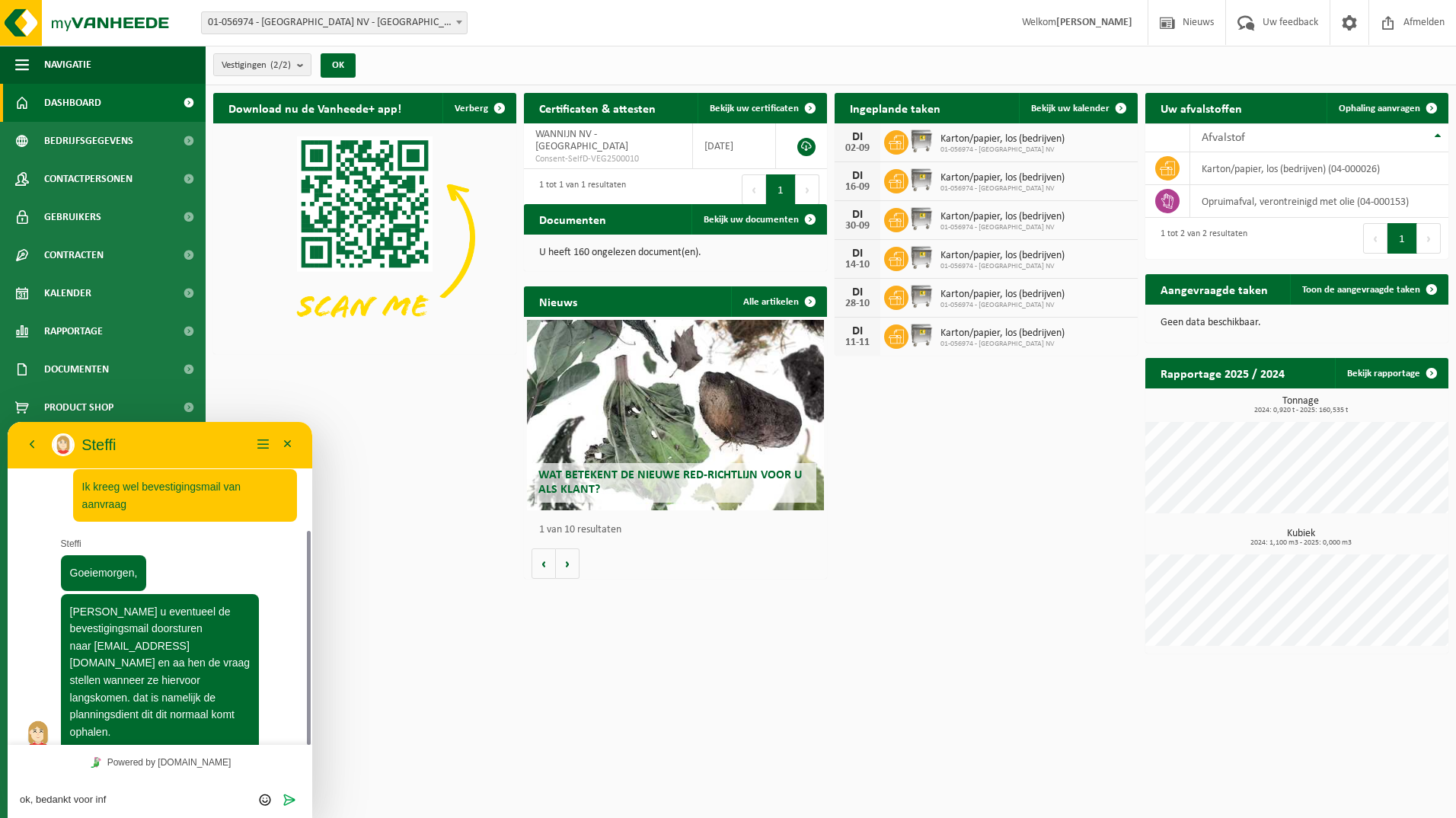
type textarea "ok, bedankt voor info"
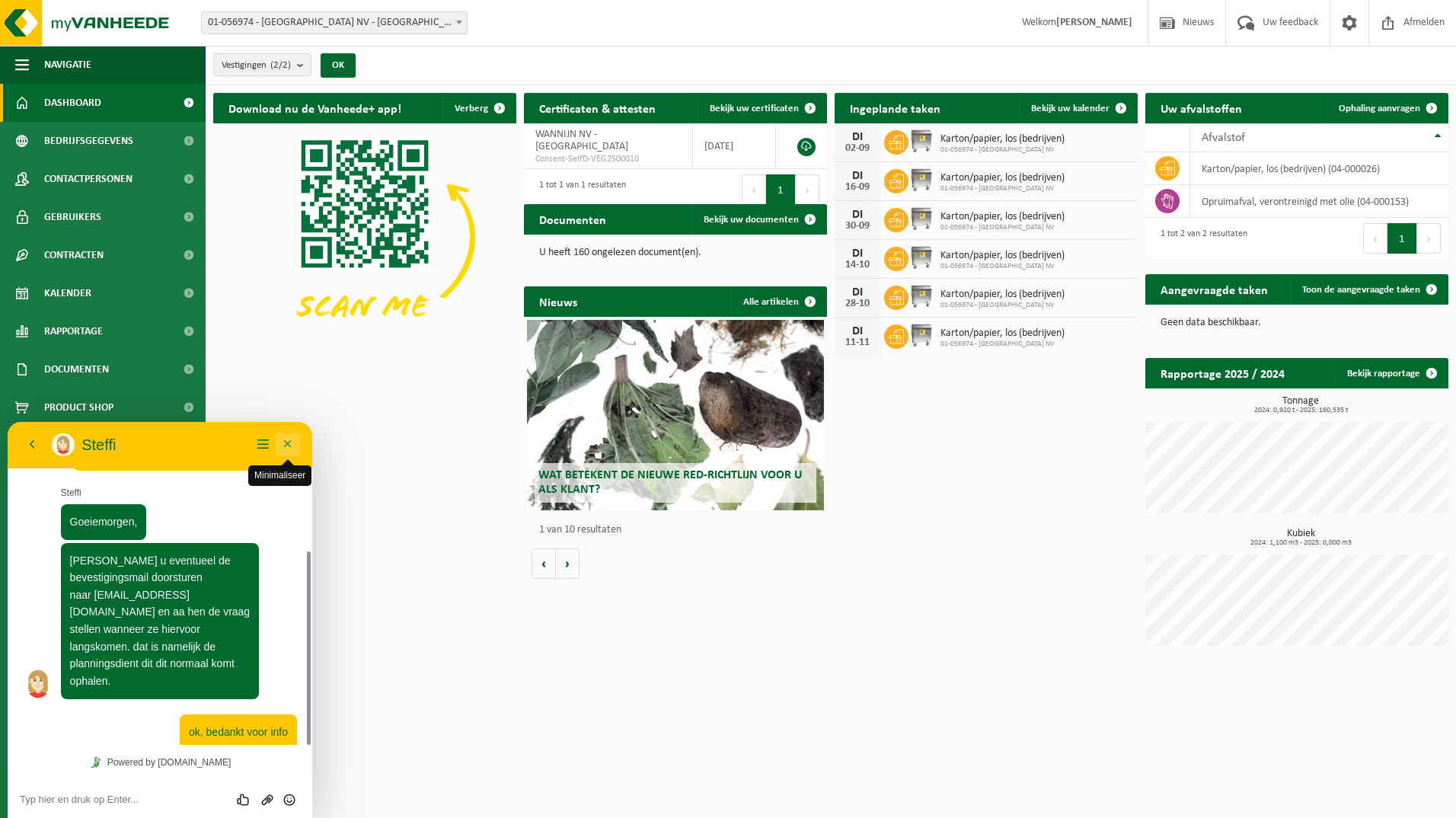
click at [295, 449] on button "Minimaliseer" at bounding box center [288, 444] width 24 height 23
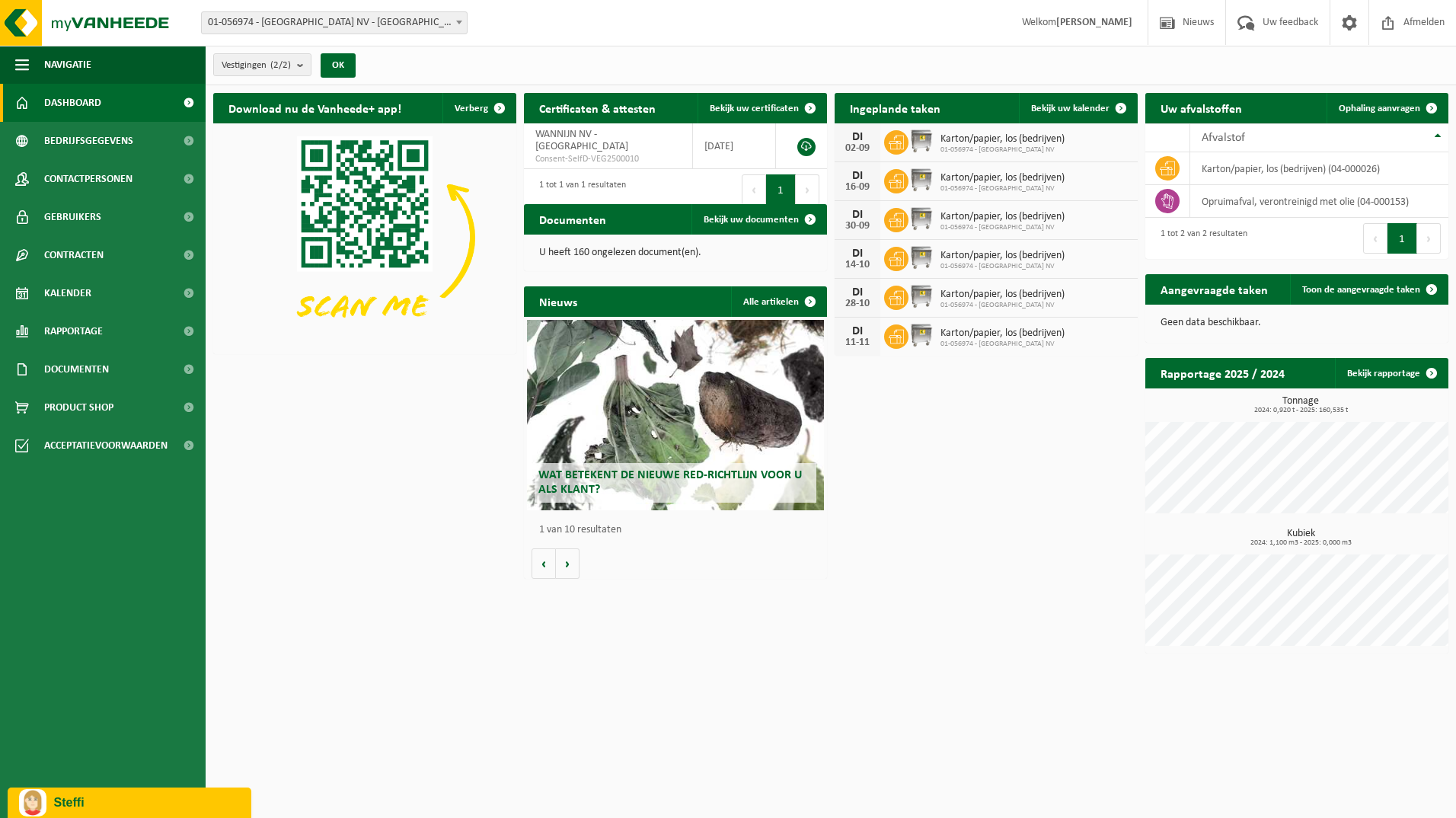
click at [145, 795] on div "Steffi" at bounding box center [129, 802] width 221 height 27
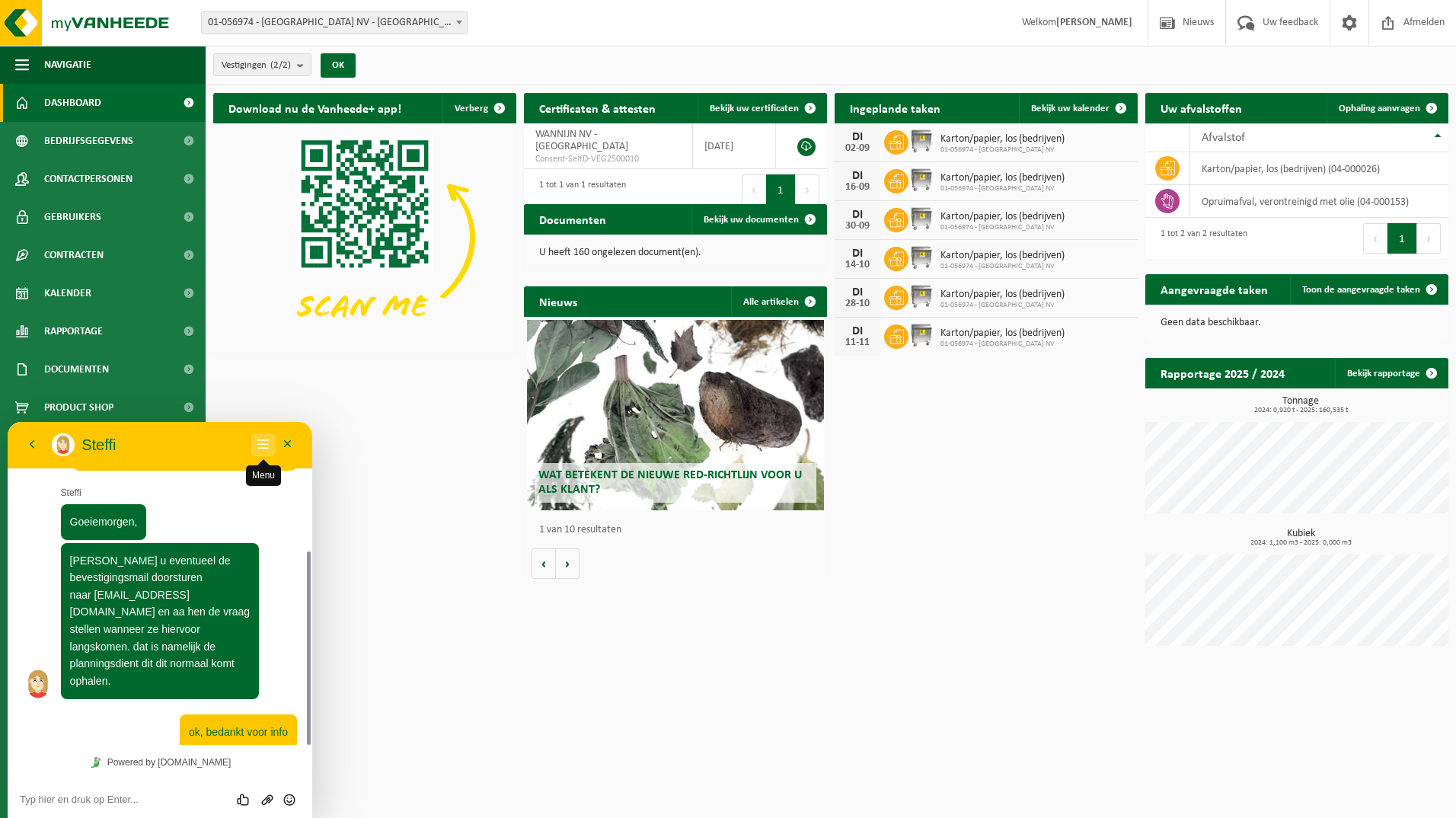
click at [268, 449] on button "Menu" at bounding box center [263, 444] width 24 height 23
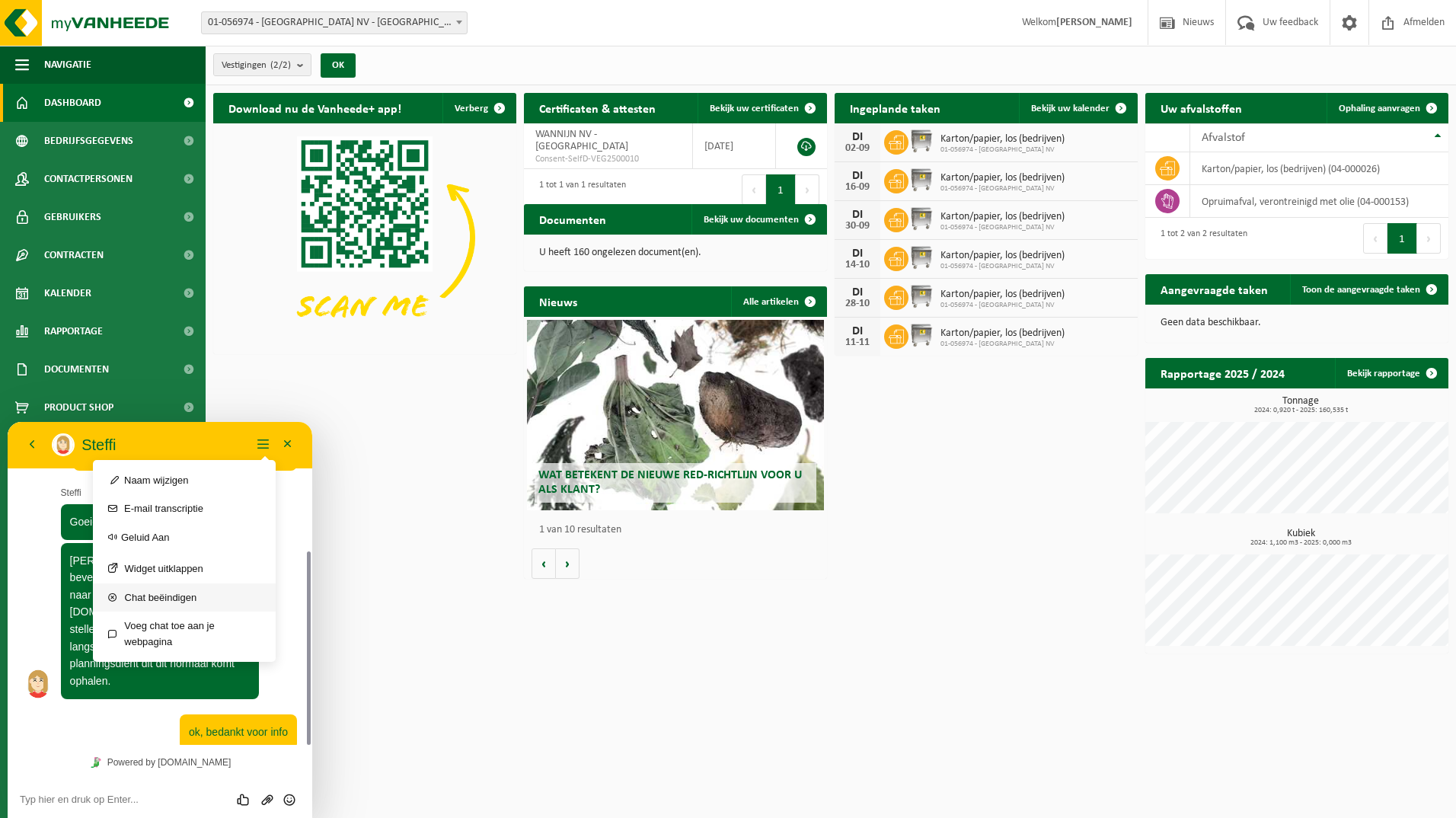
click at [184, 600] on button "Chat beëindigen" at bounding box center [184, 598] width 183 height 28
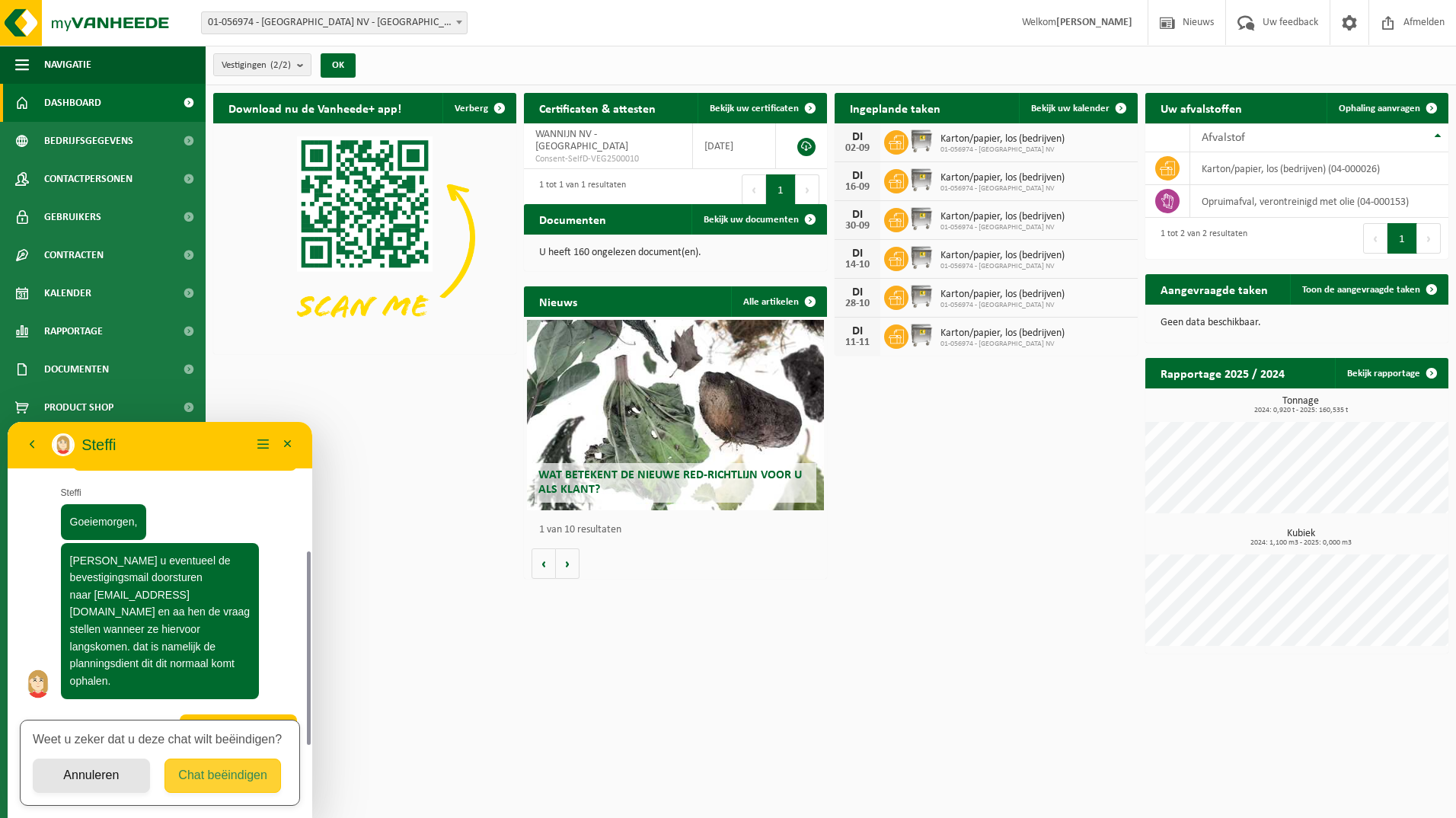
click at [201, 779] on button "Chat beëindigen" at bounding box center [223, 775] width 117 height 34
